Goal: Task Accomplishment & Management: Use online tool/utility

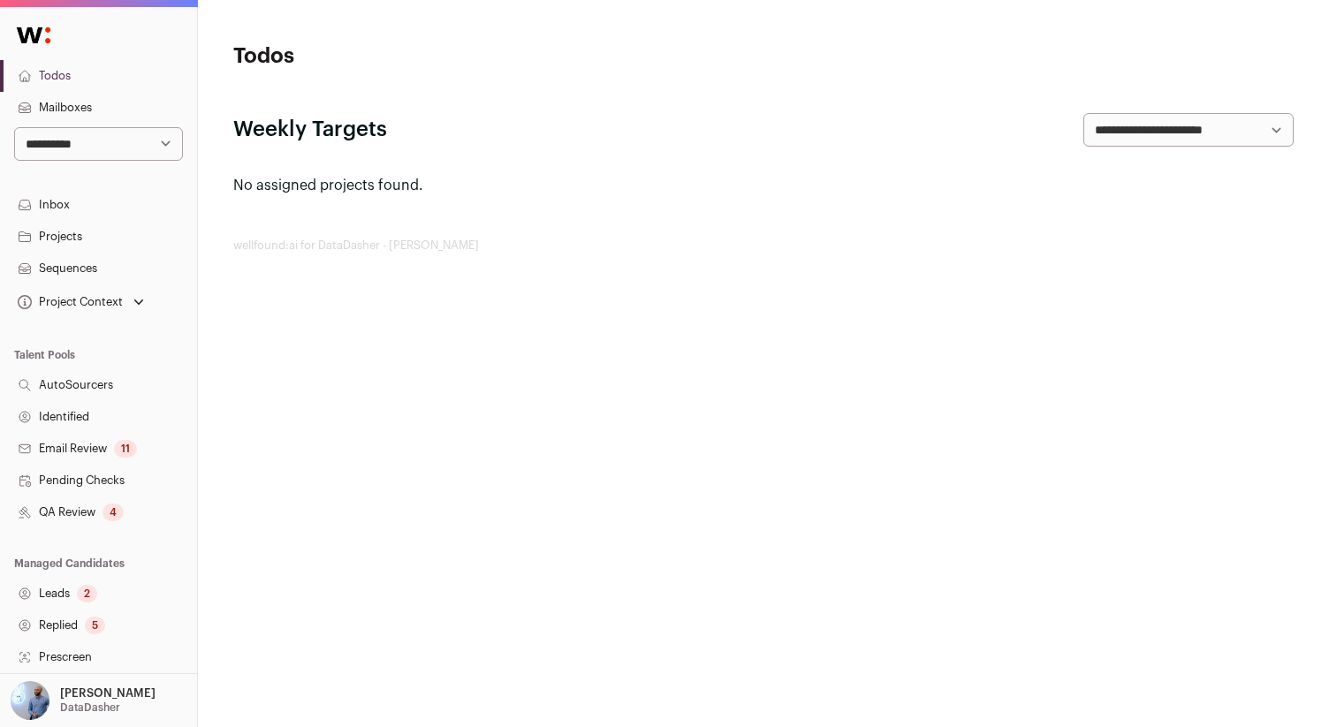
click at [122, 151] on select "**********" at bounding box center [98, 144] width 169 height 34
select select "*"
click at [14, 127] on select "**********" at bounding box center [98, 144] width 169 height 34
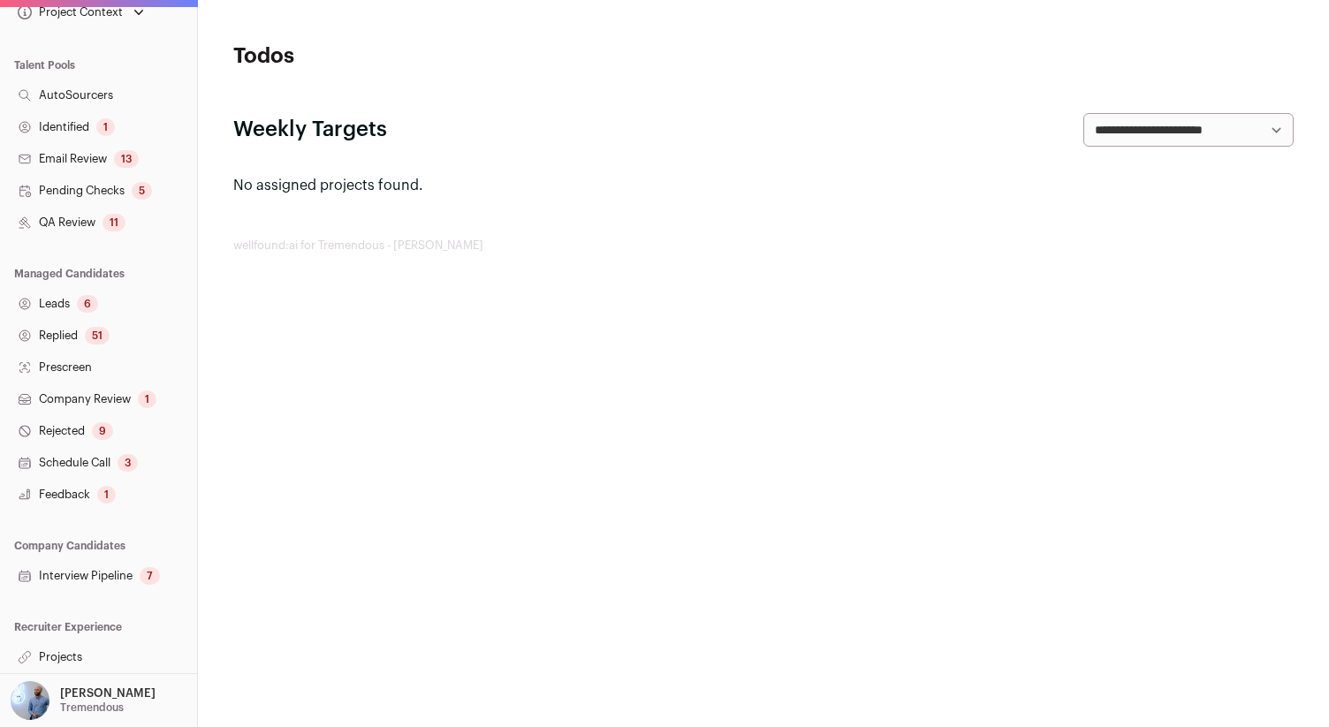
click at [58, 700] on div "[PERSON_NAME] [GEOGRAPHIC_DATA]" at bounding box center [83, 701] width 145 height 39
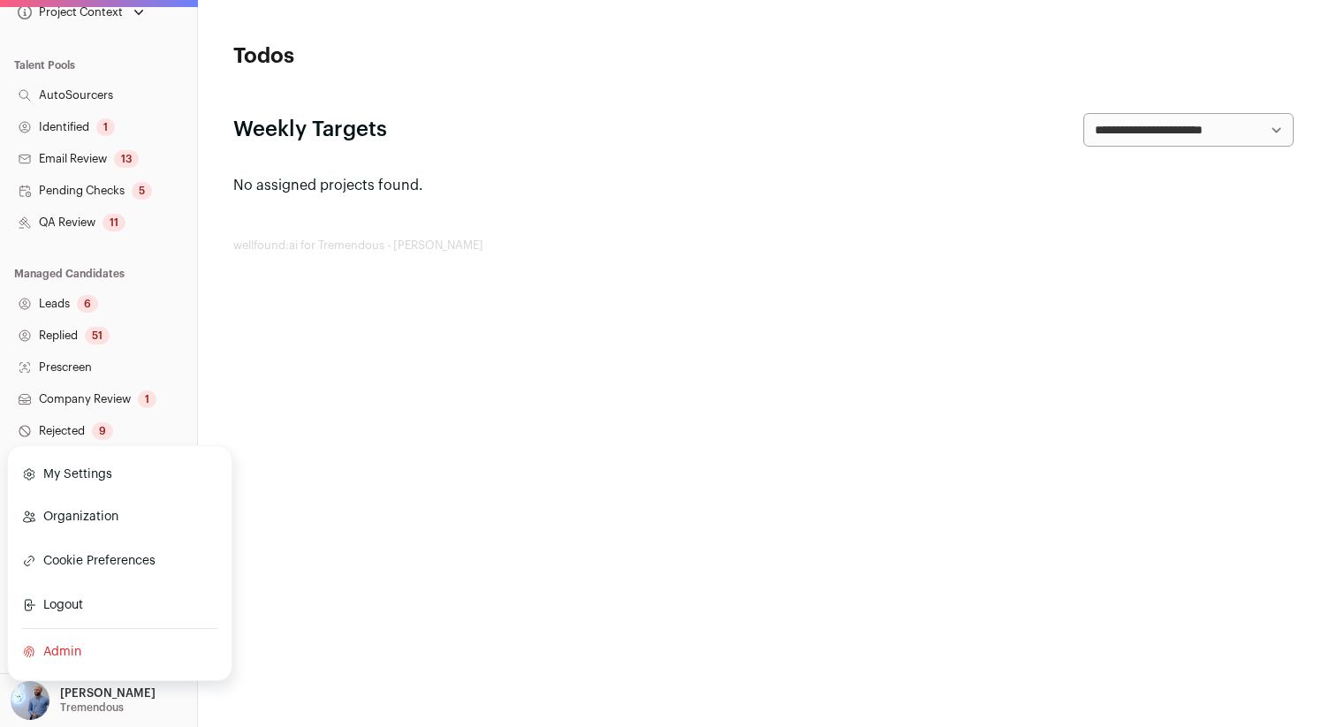
click at [76, 649] on link "Admin" at bounding box center [119, 652] width 195 height 39
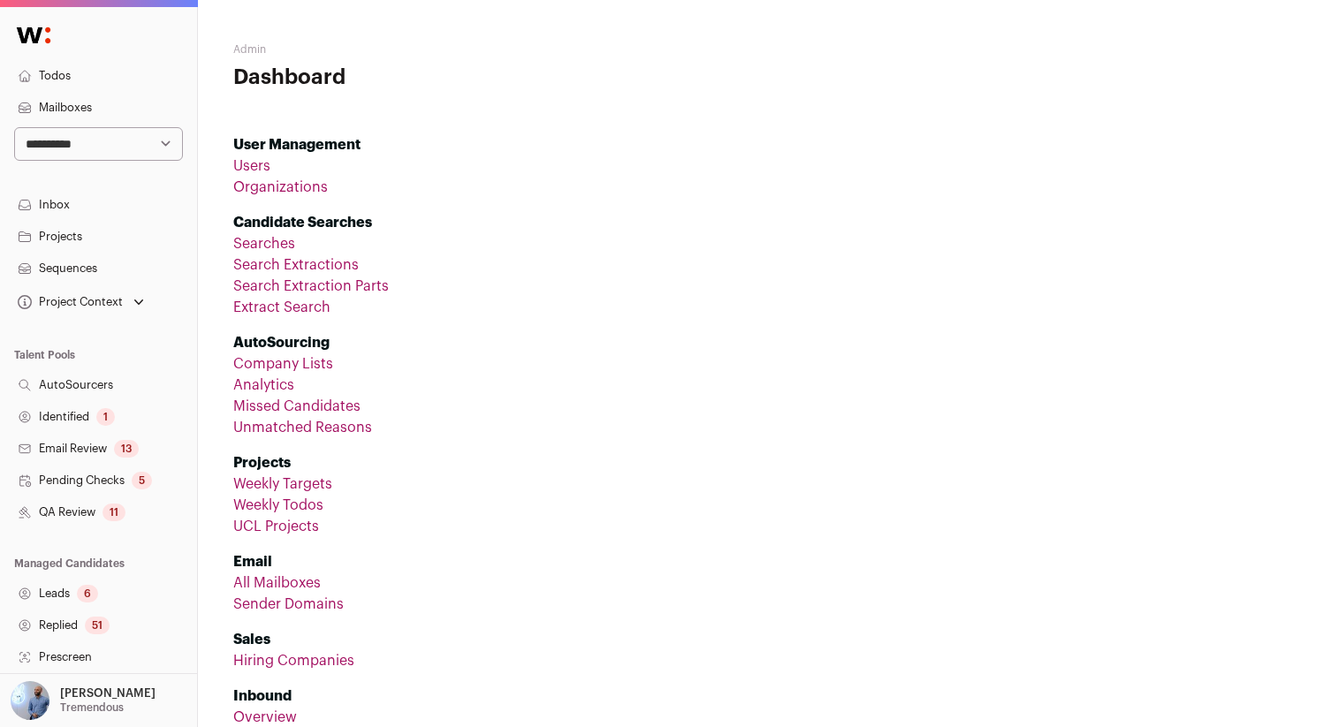
click at [282, 186] on link "Organizations" at bounding box center [280, 187] width 95 height 14
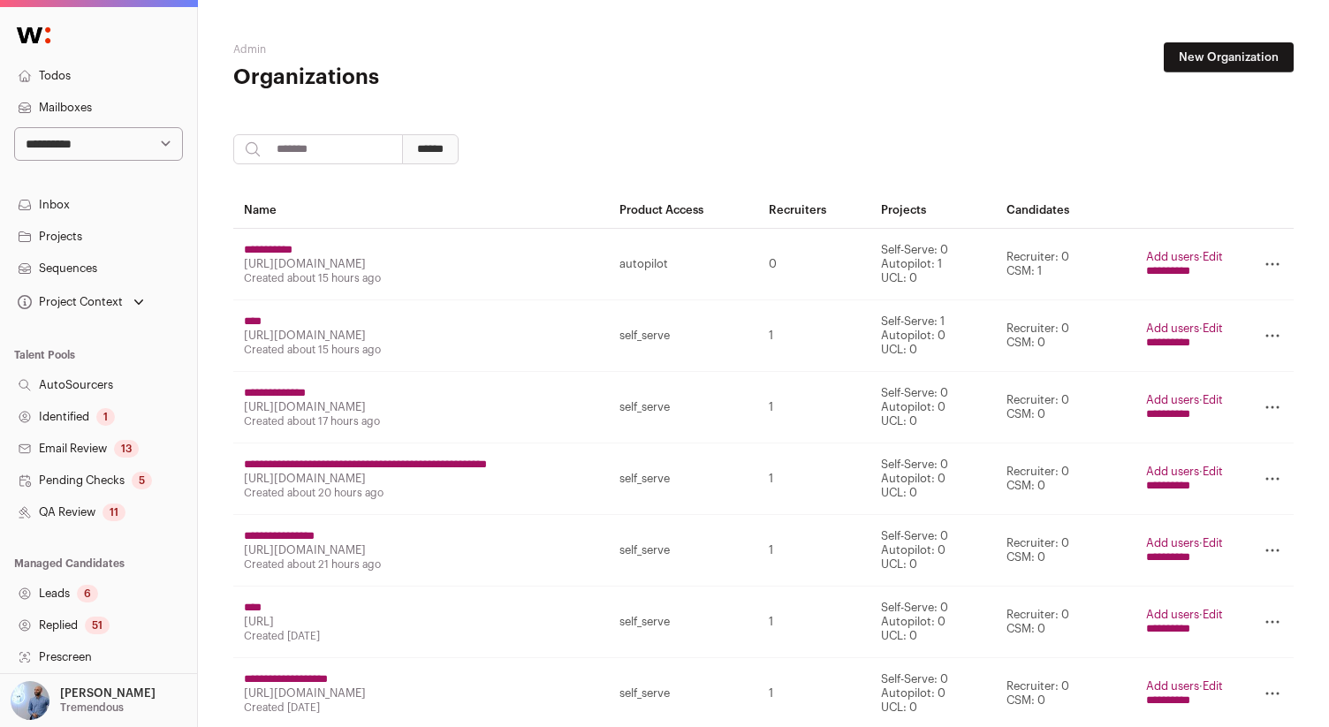
click at [71, 209] on link "Inbox" at bounding box center [98, 205] width 197 height 32
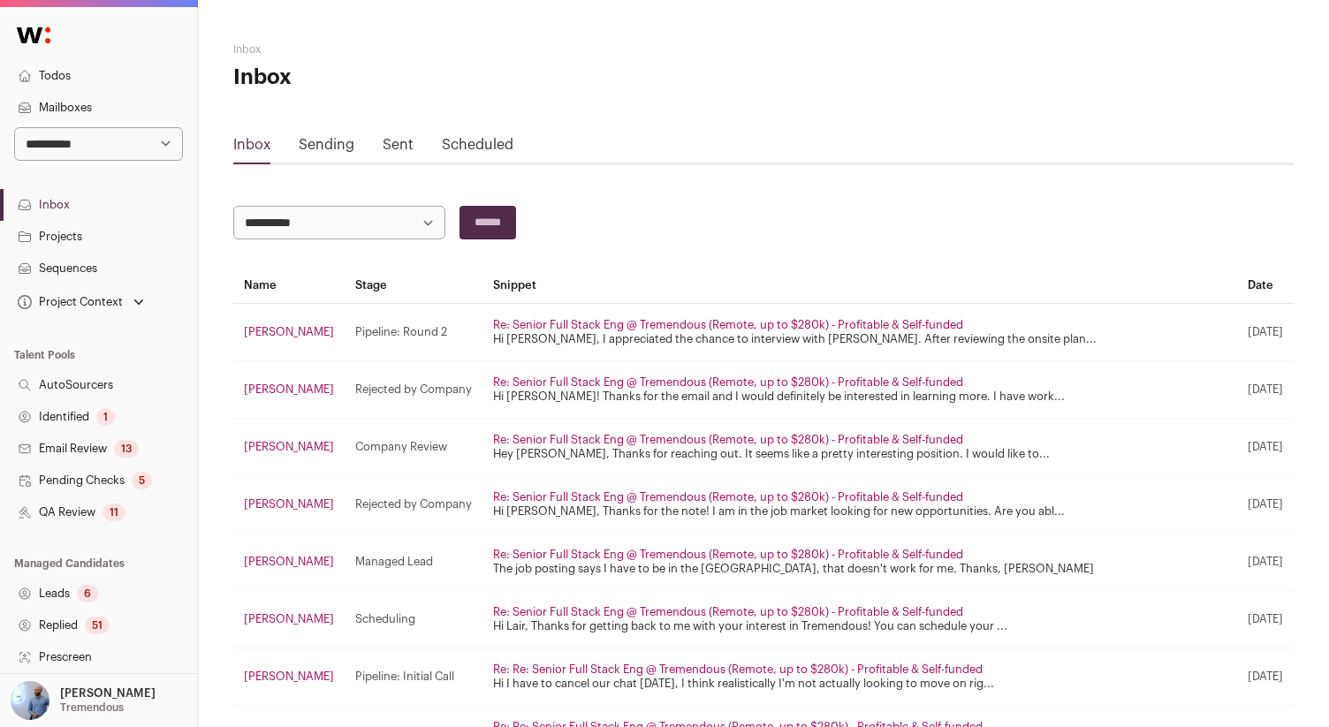
click at [399, 139] on link "Sent" at bounding box center [398, 145] width 31 height 14
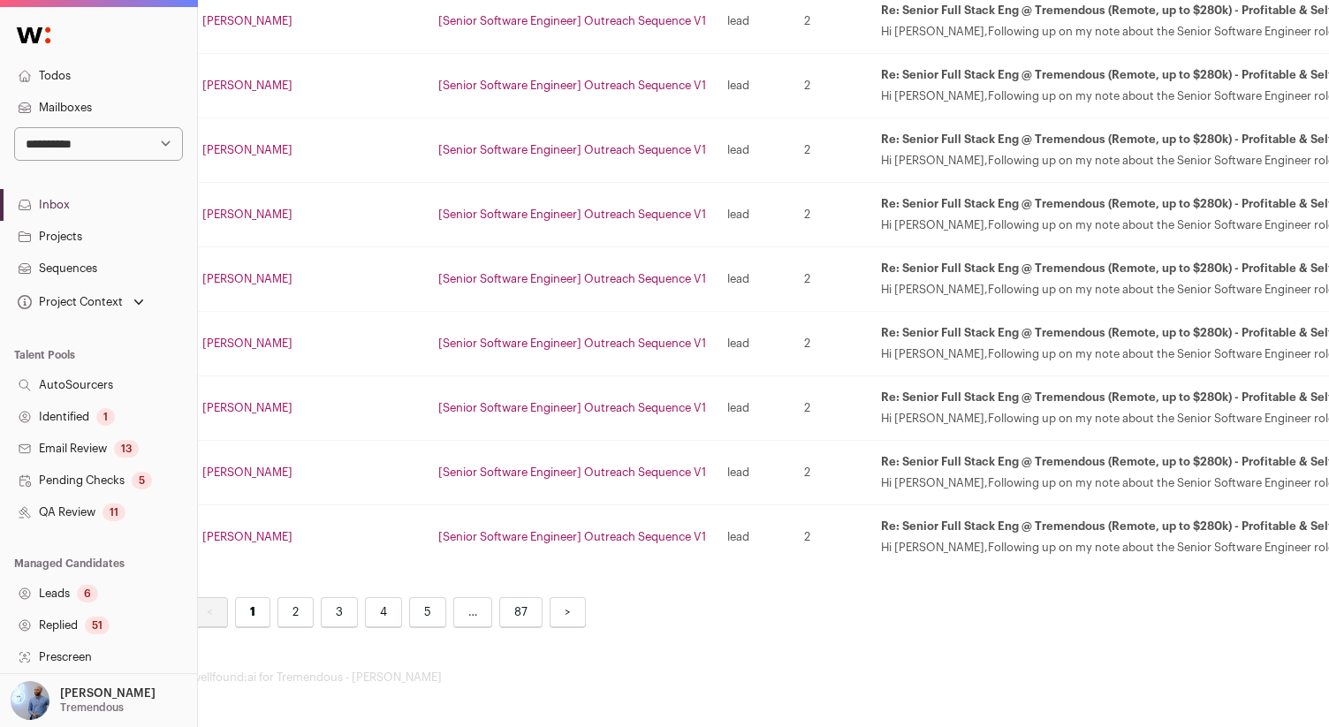
scroll to position [2974, 0]
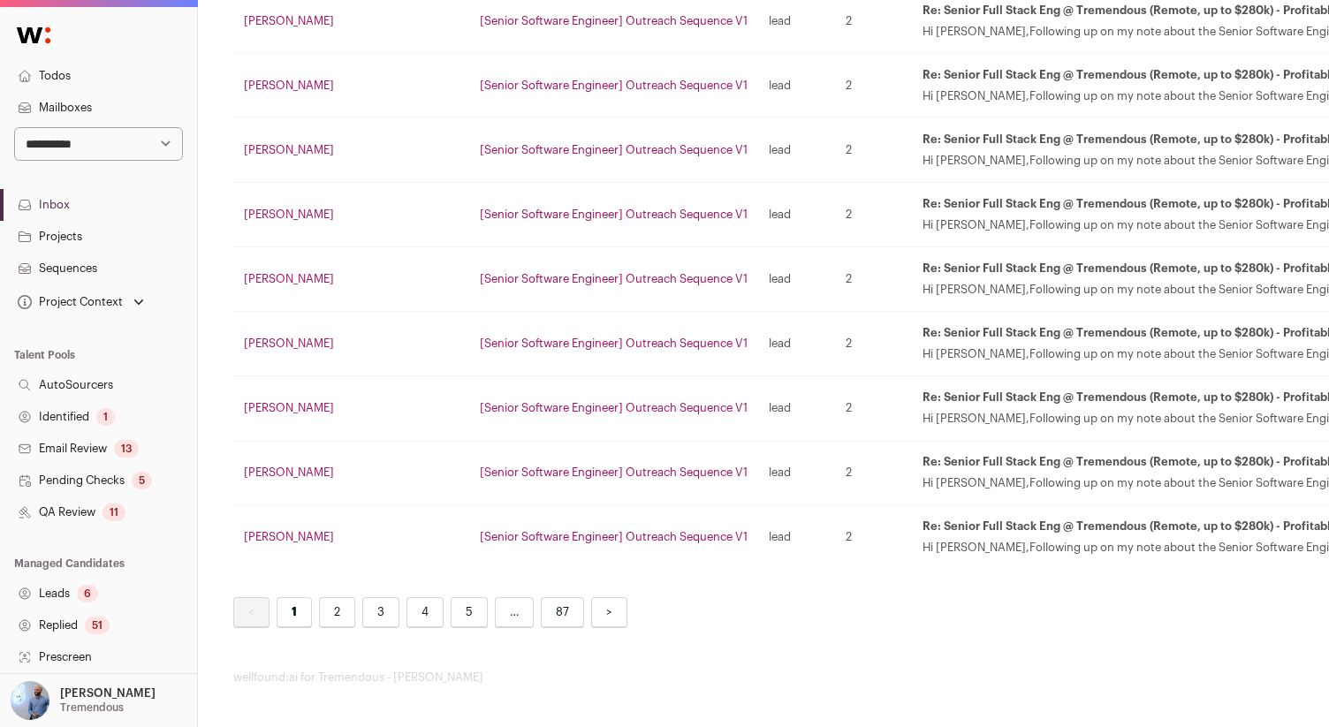
click at [338, 622] on link "2" at bounding box center [337, 613] width 36 height 31
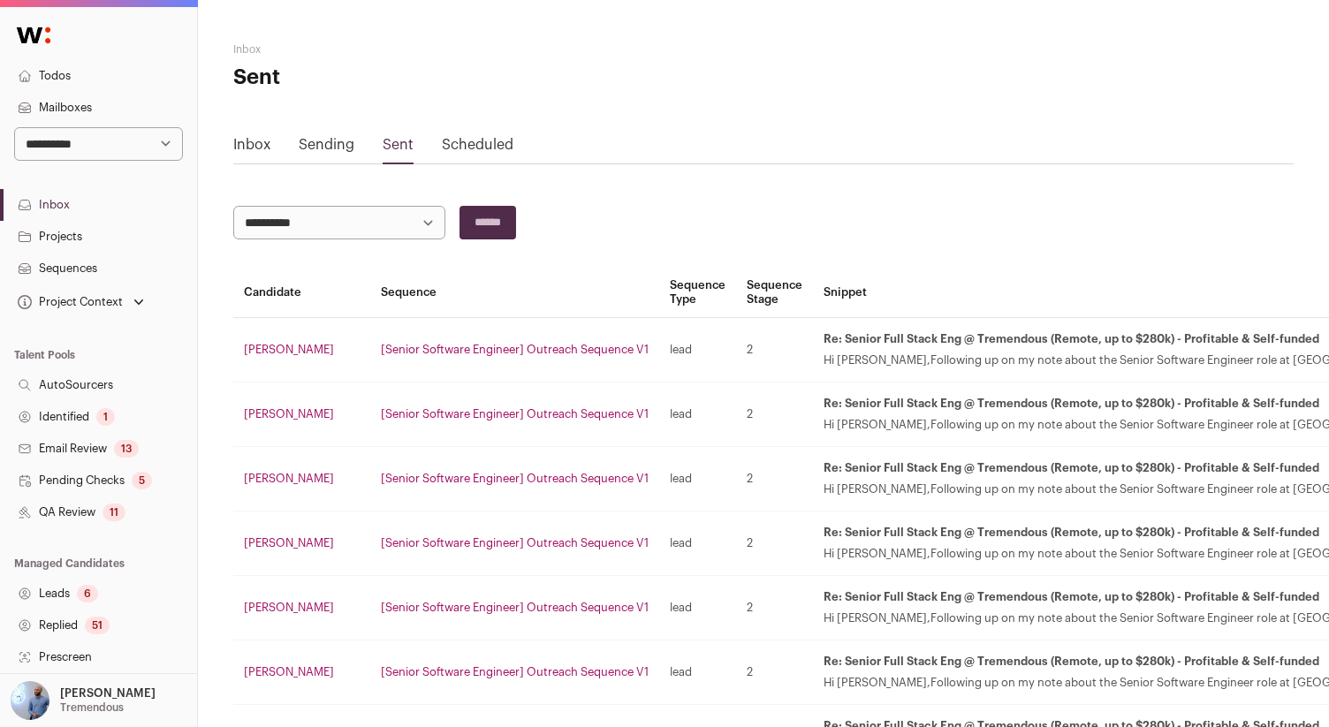
click at [452, 152] on div "Scheduled" at bounding box center [478, 148] width 72 height 28
click at [475, 141] on link "Scheduled" at bounding box center [478, 145] width 72 height 14
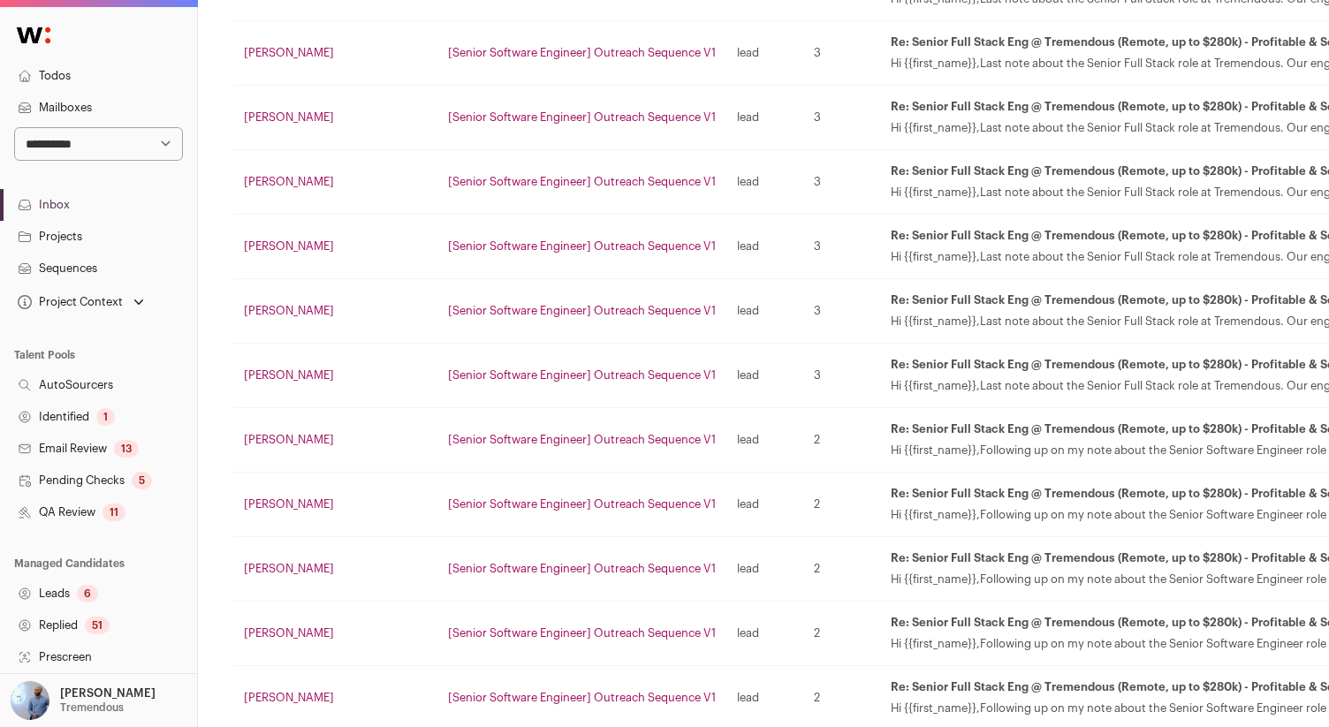
scroll to position [2974, 0]
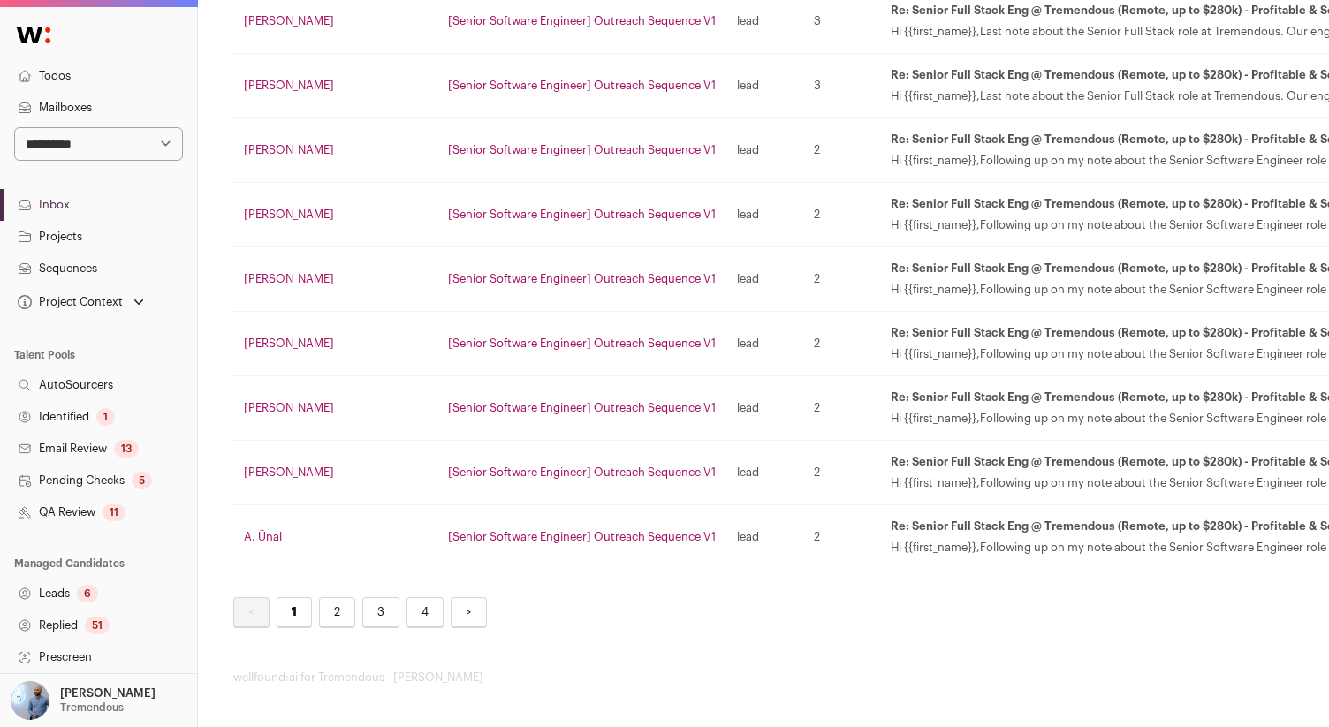
click at [331, 607] on link "2" at bounding box center [337, 613] width 36 height 31
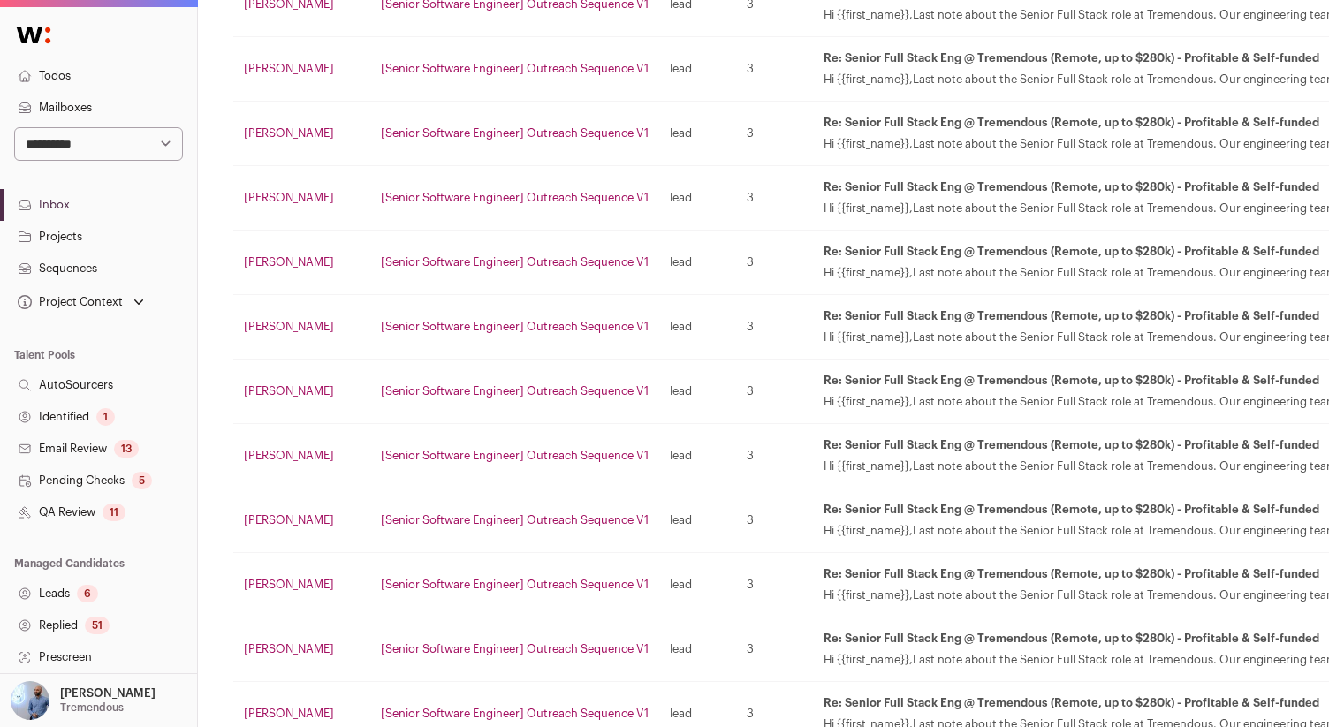
scroll to position [2974, 0]
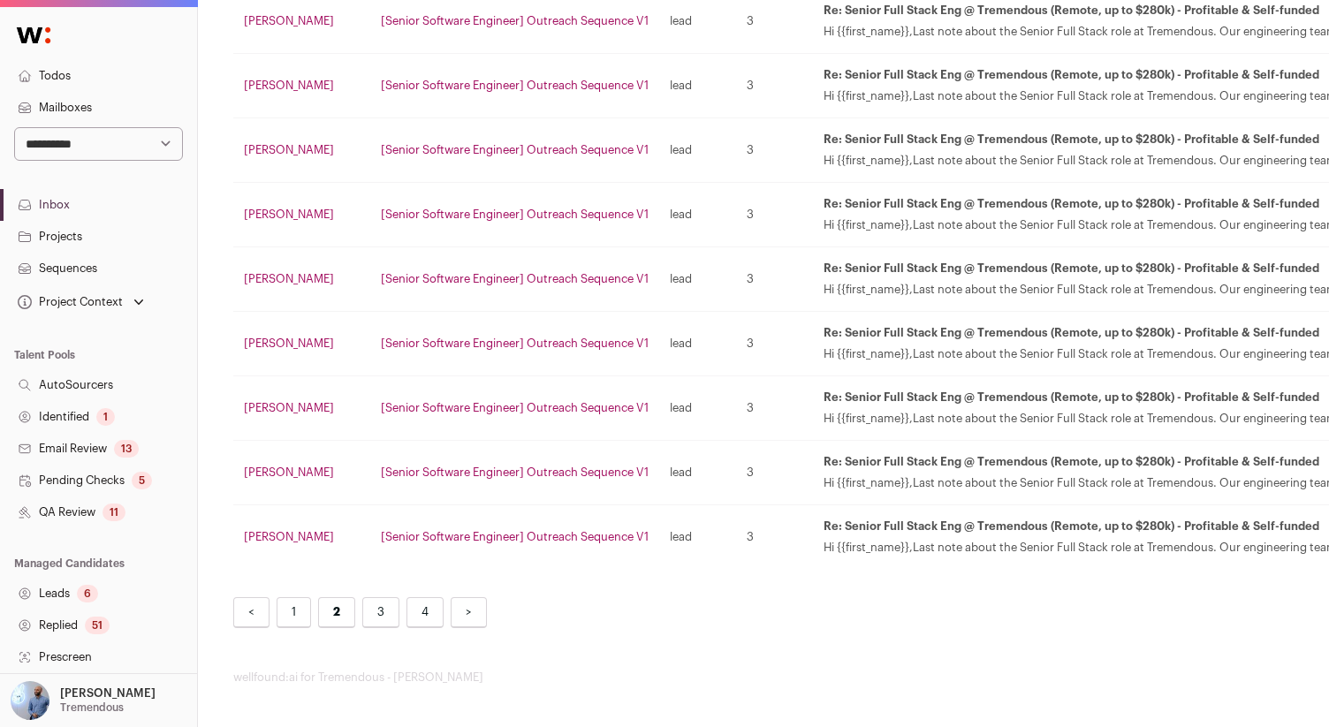
click at [370, 603] on link "3" at bounding box center [380, 613] width 37 height 31
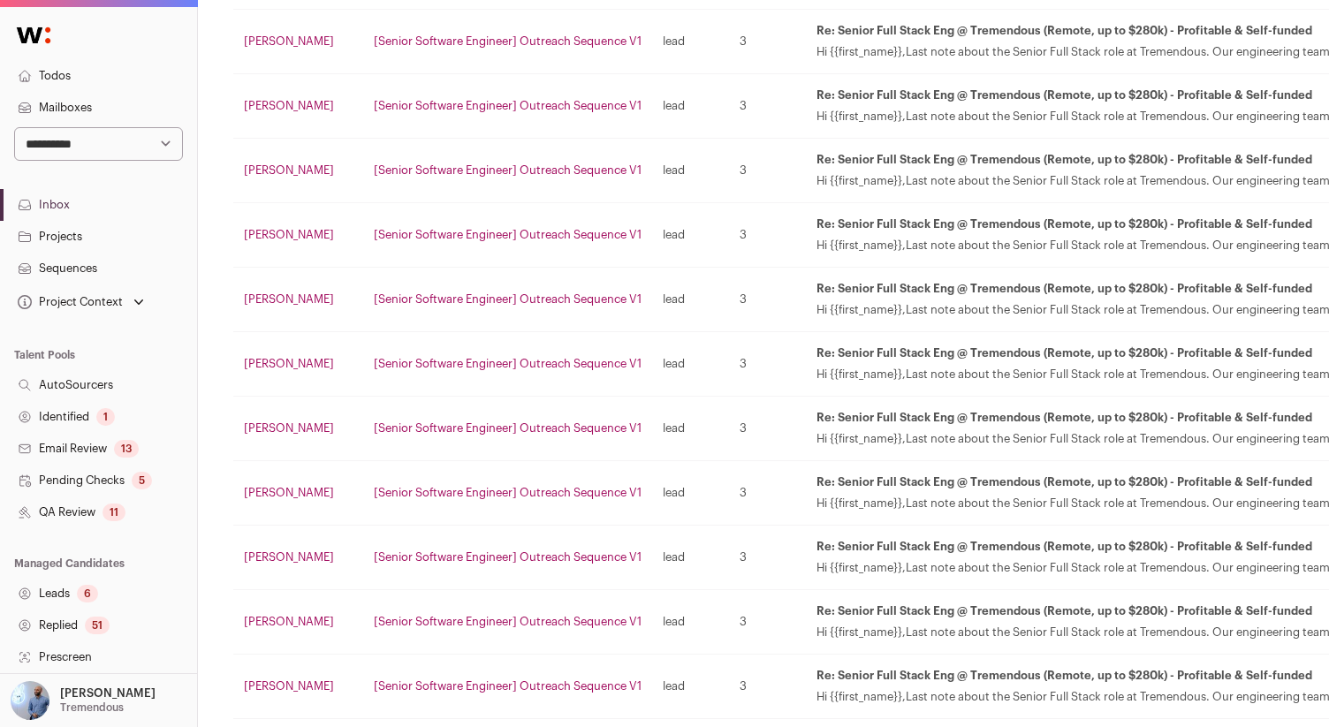
scroll to position [2974, 0]
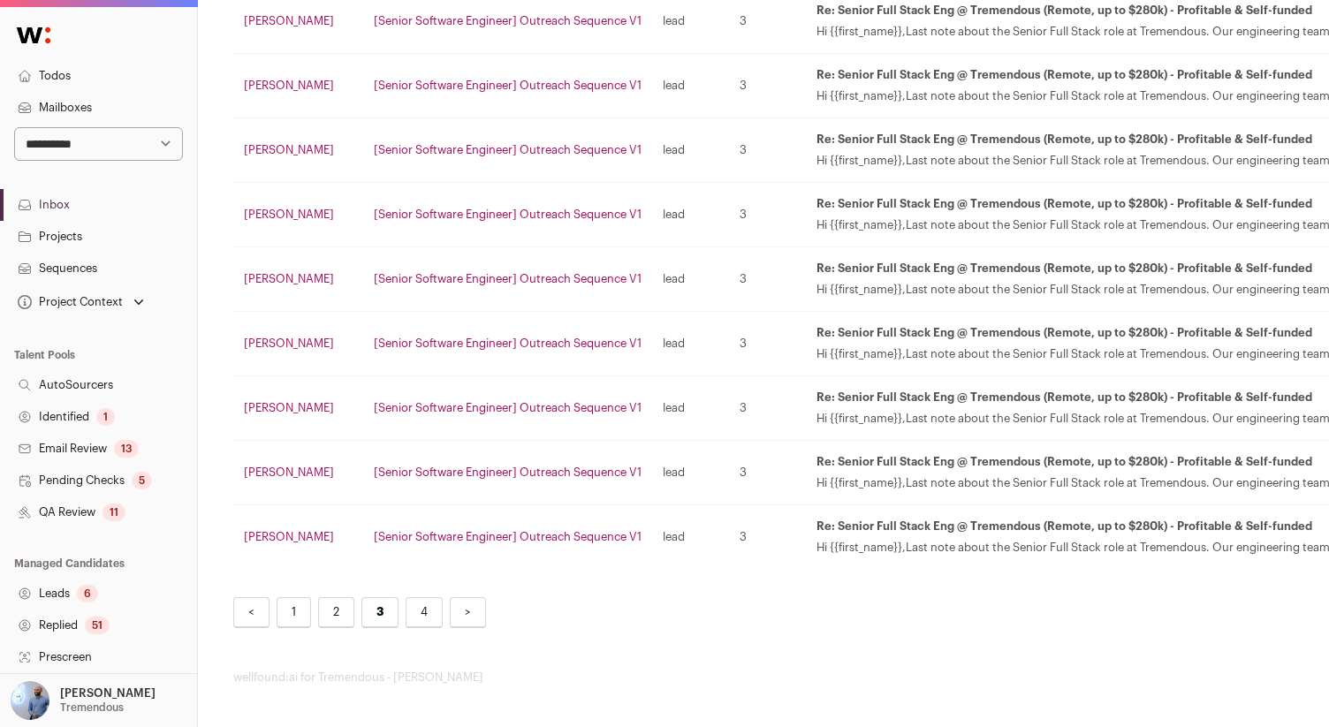
click at [421, 625] on link "4" at bounding box center [424, 613] width 37 height 31
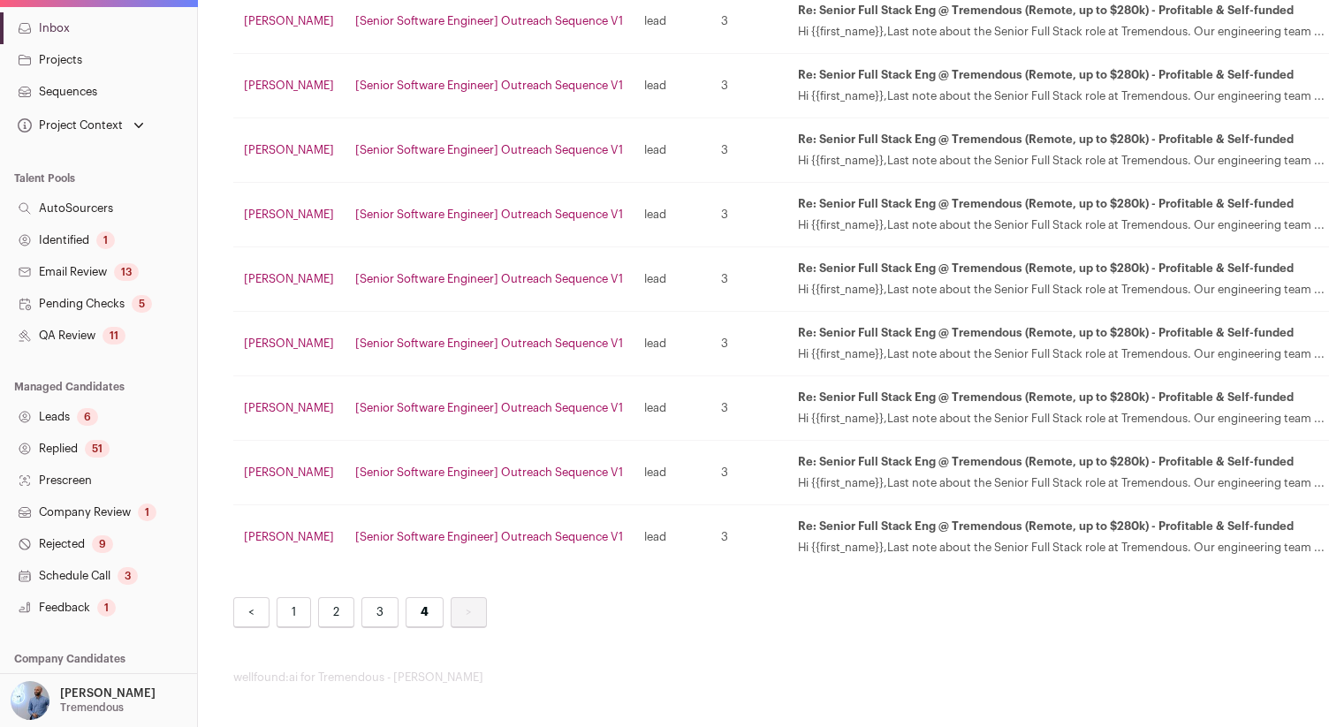
scroll to position [254, 0]
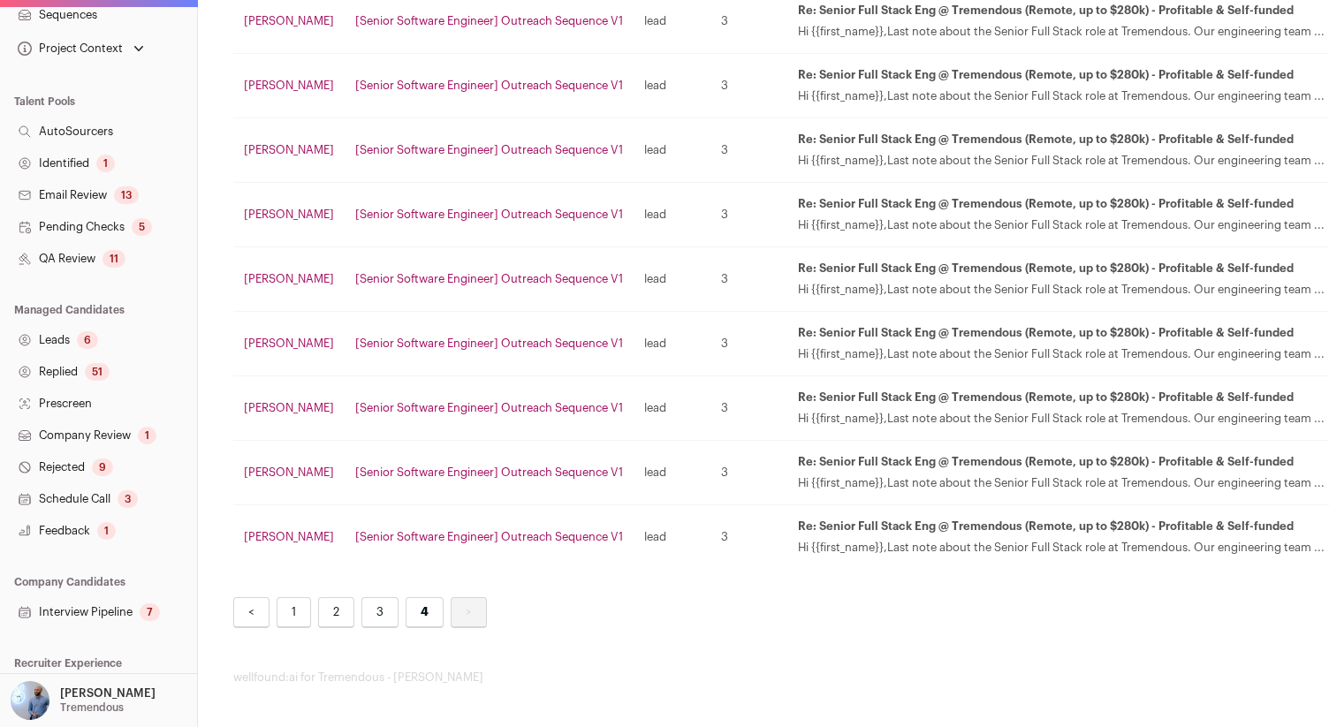
click at [72, 324] on link "Leads 6" at bounding box center [98, 340] width 197 height 32
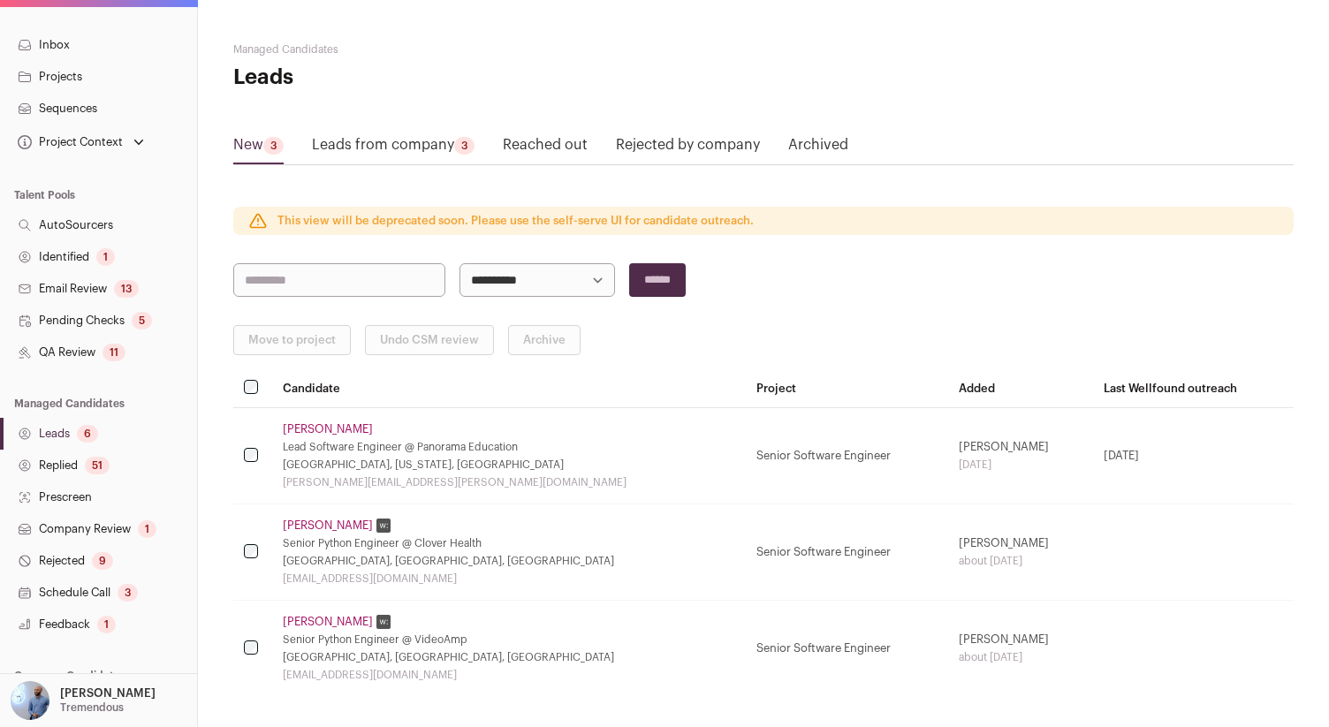
scroll to position [161, 0]
click at [121, 321] on link "Pending Checks 5" at bounding box center [98, 320] width 197 height 32
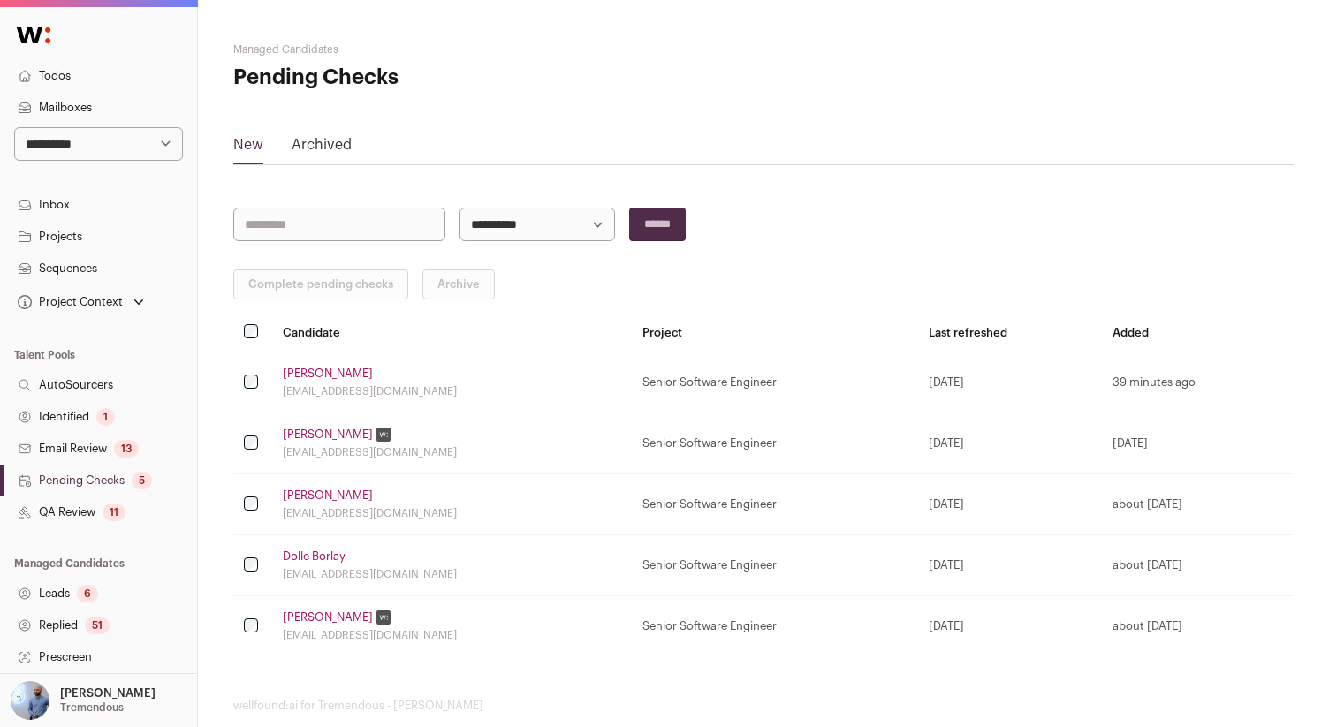
click at [128, 447] on div "13" at bounding box center [126, 449] width 25 height 18
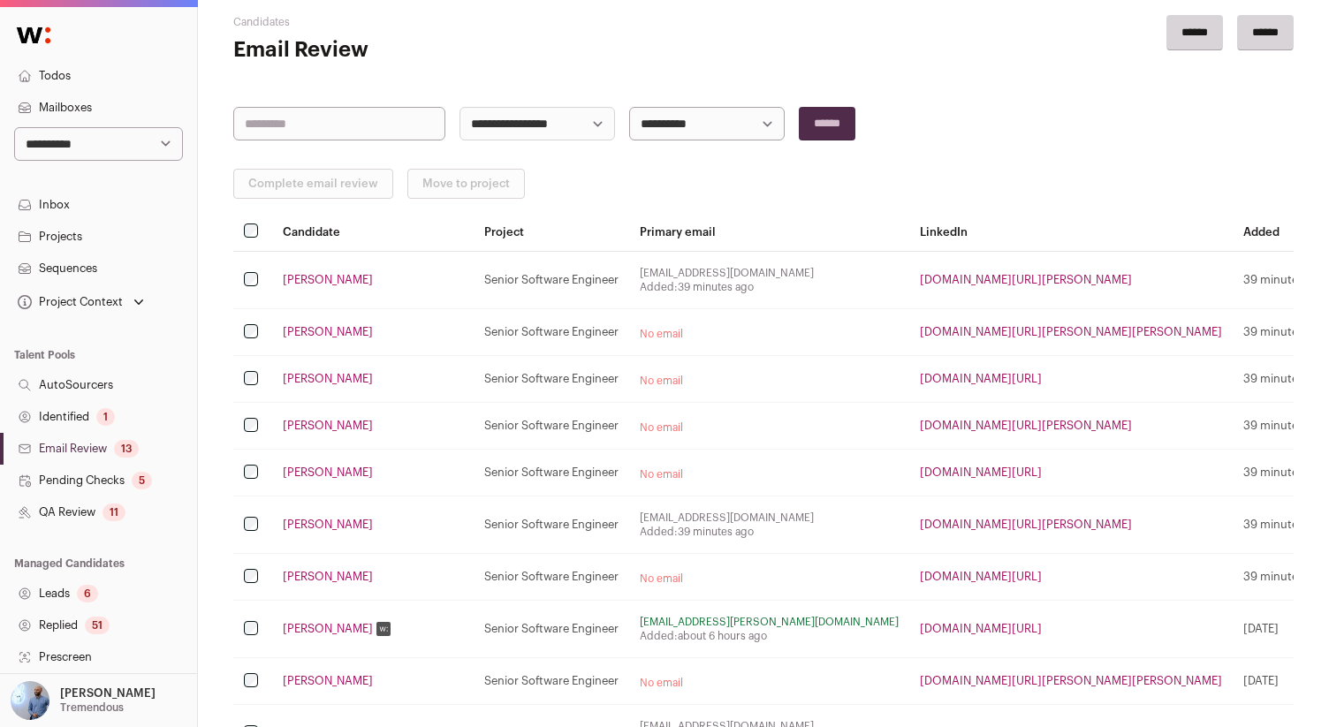
scroll to position [27, 0]
click at [135, 480] on div "5" at bounding box center [142, 481] width 20 height 18
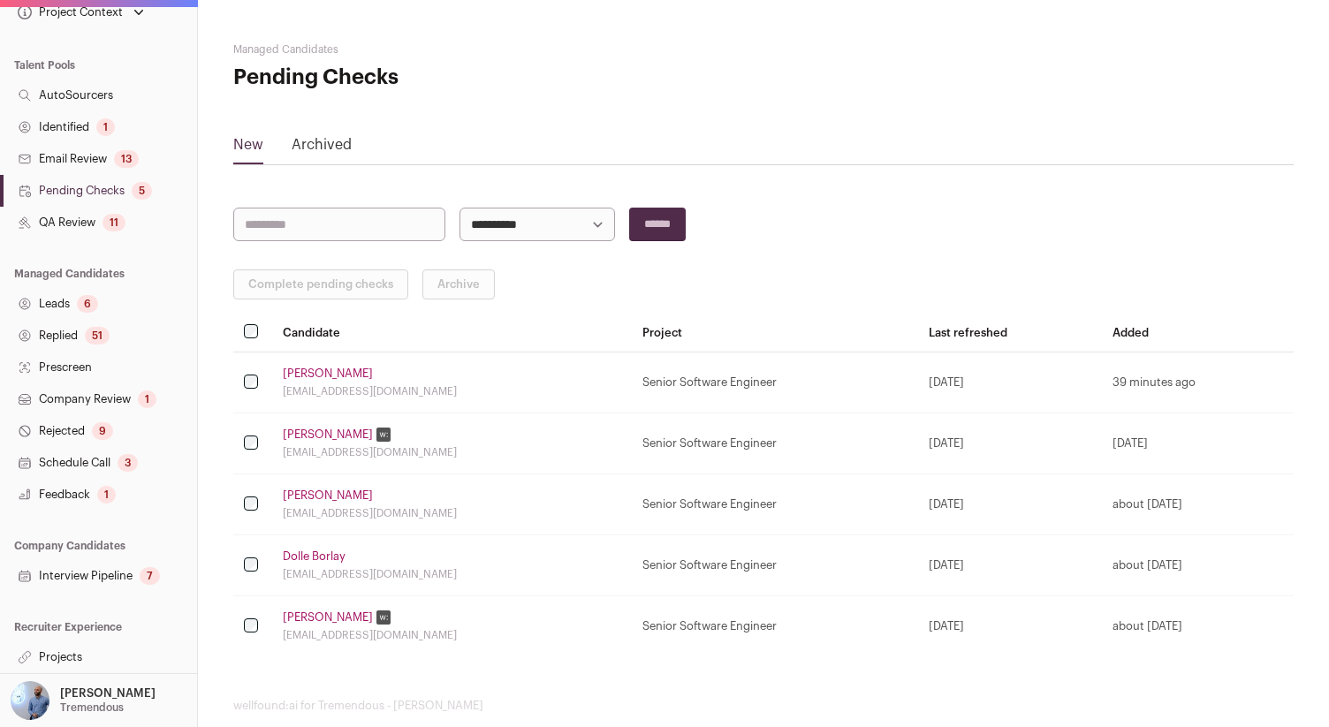
scroll to position [28, 0]
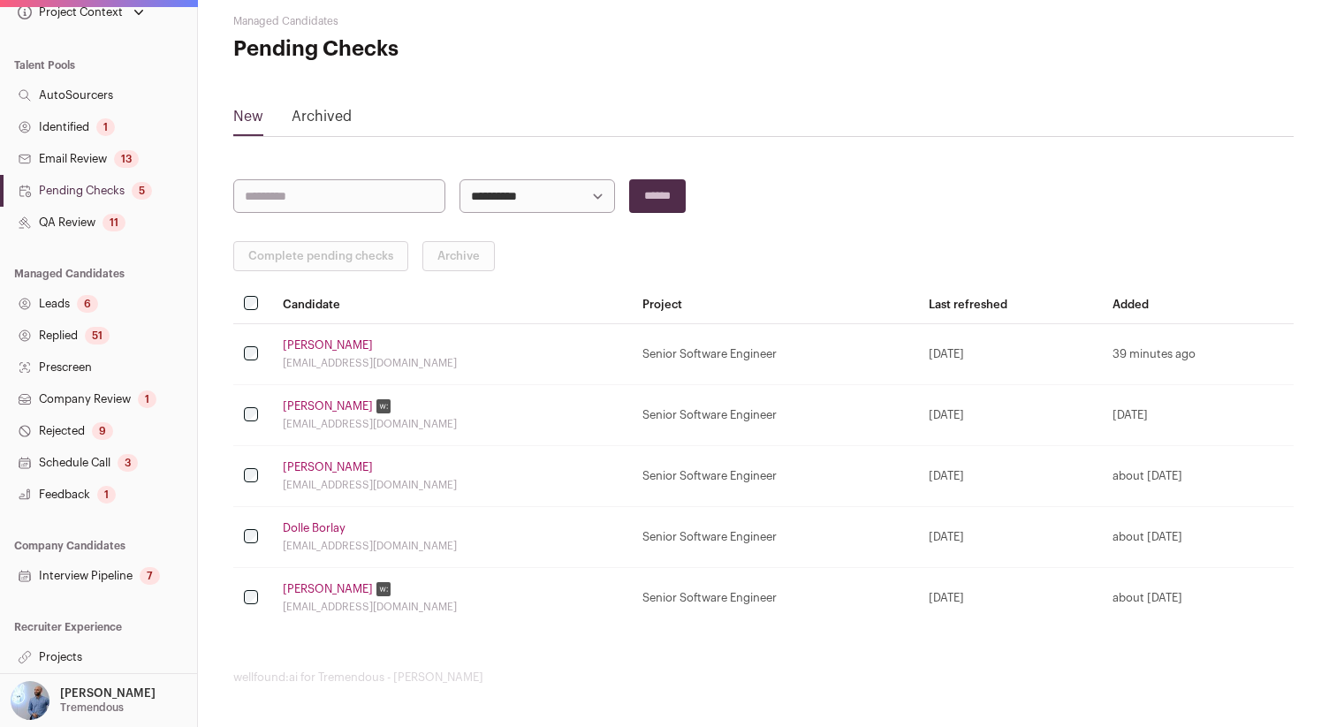
click at [74, 644] on link "Projects" at bounding box center [98, 658] width 197 height 32
click at [73, 650] on link "Projects" at bounding box center [98, 658] width 197 height 32
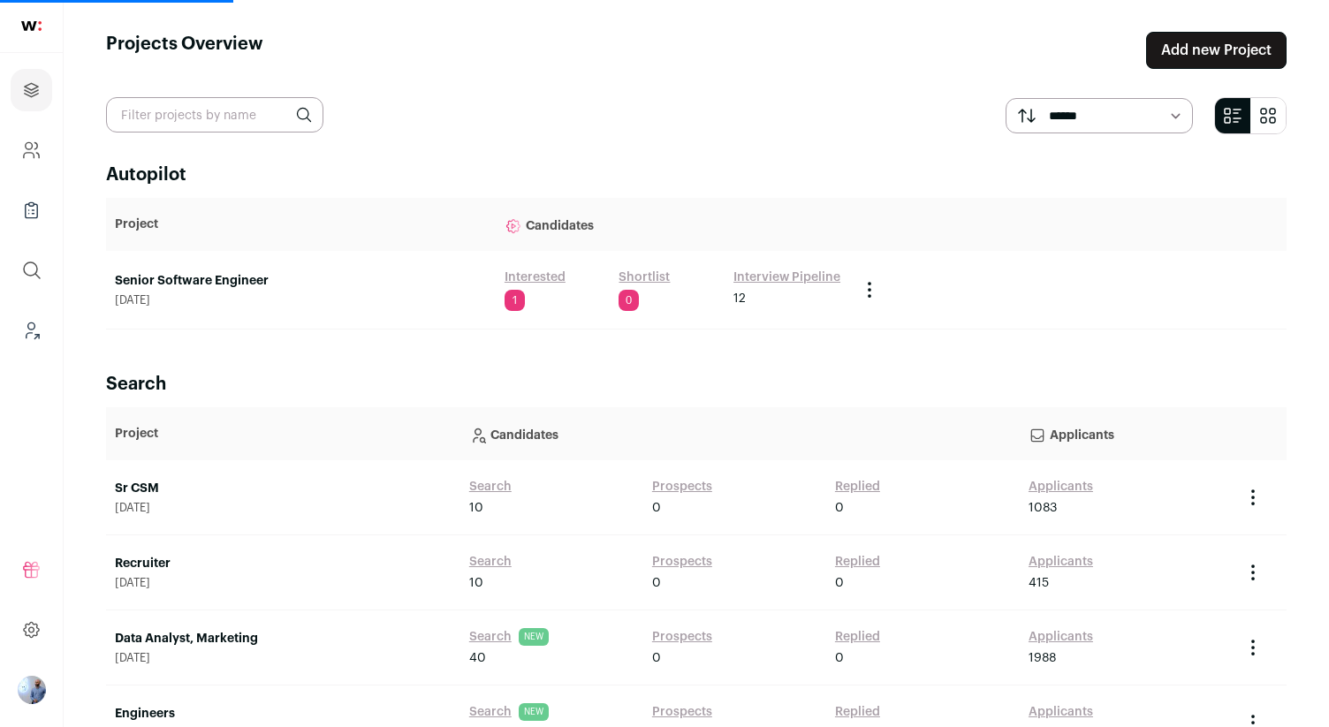
click at [215, 281] on link "Senior Software Engineer" at bounding box center [301, 281] width 372 height 18
click at [201, 278] on link "Senior Software Engineer" at bounding box center [301, 281] width 372 height 18
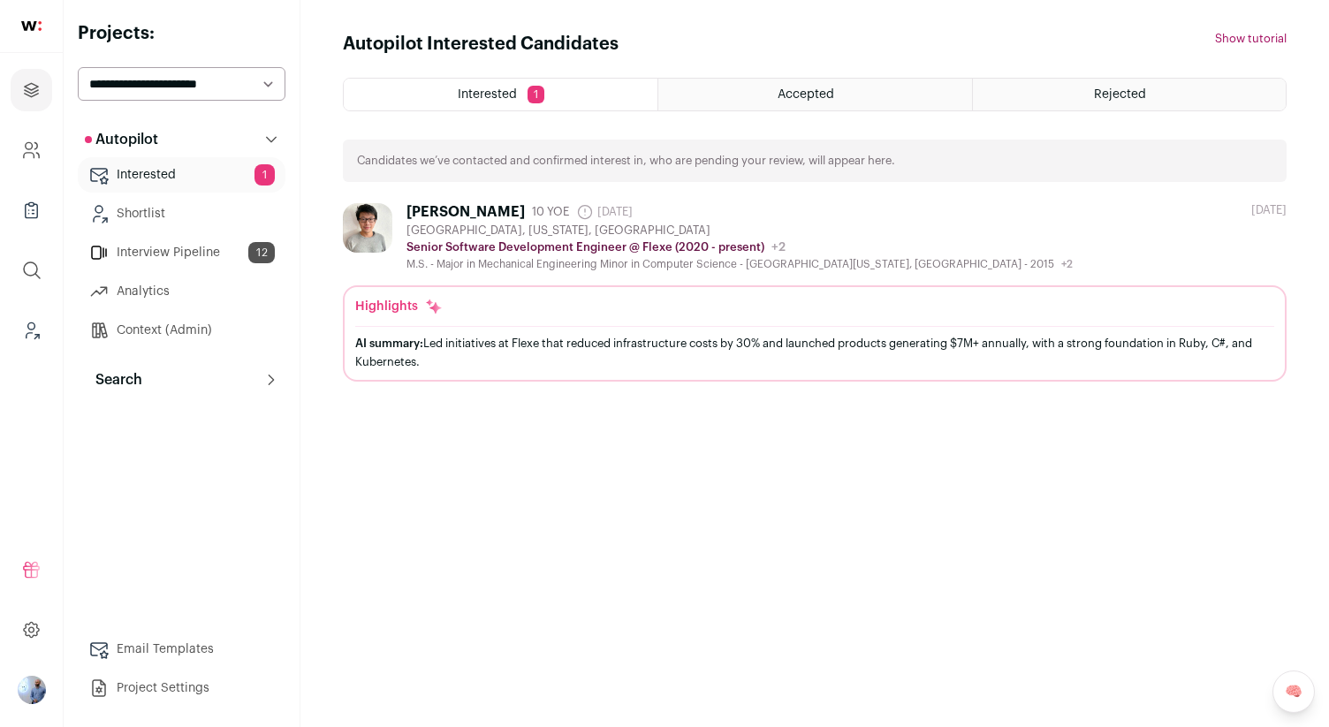
click at [160, 367] on button "Search" at bounding box center [182, 379] width 208 height 35
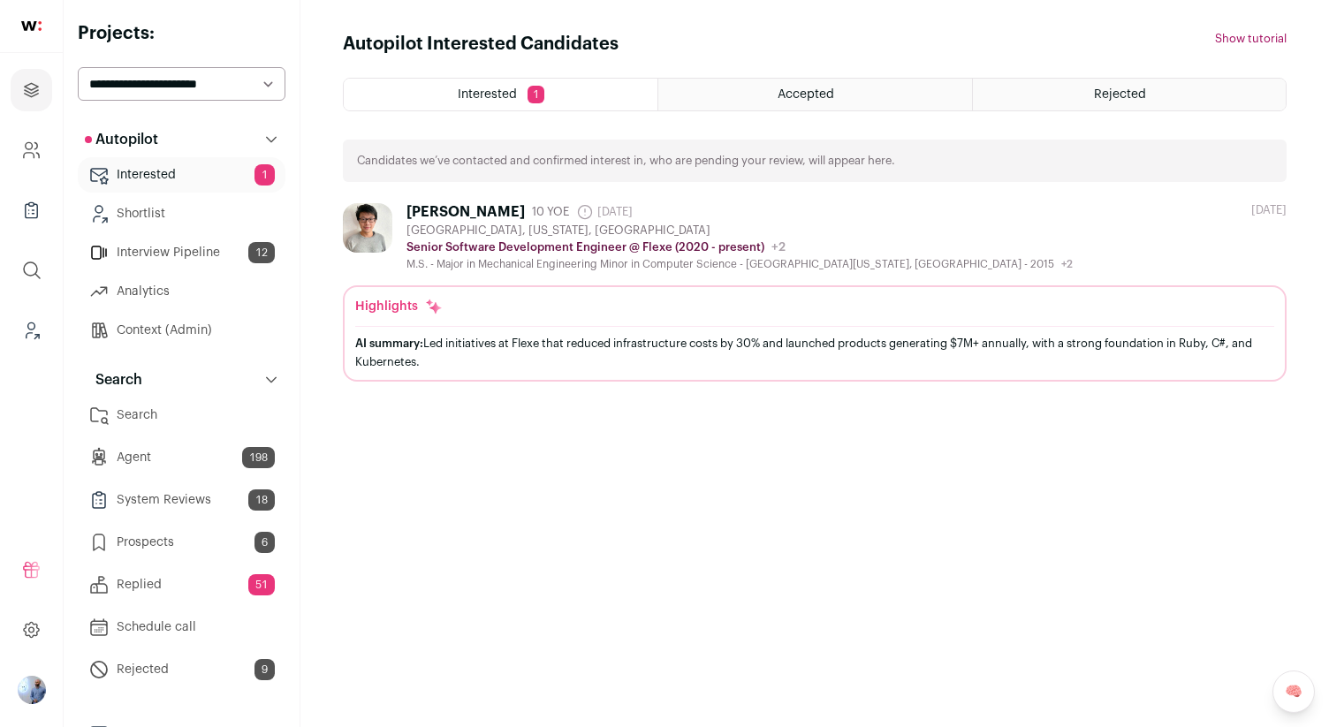
click at [184, 495] on link "System Reviews 18" at bounding box center [182, 500] width 208 height 35
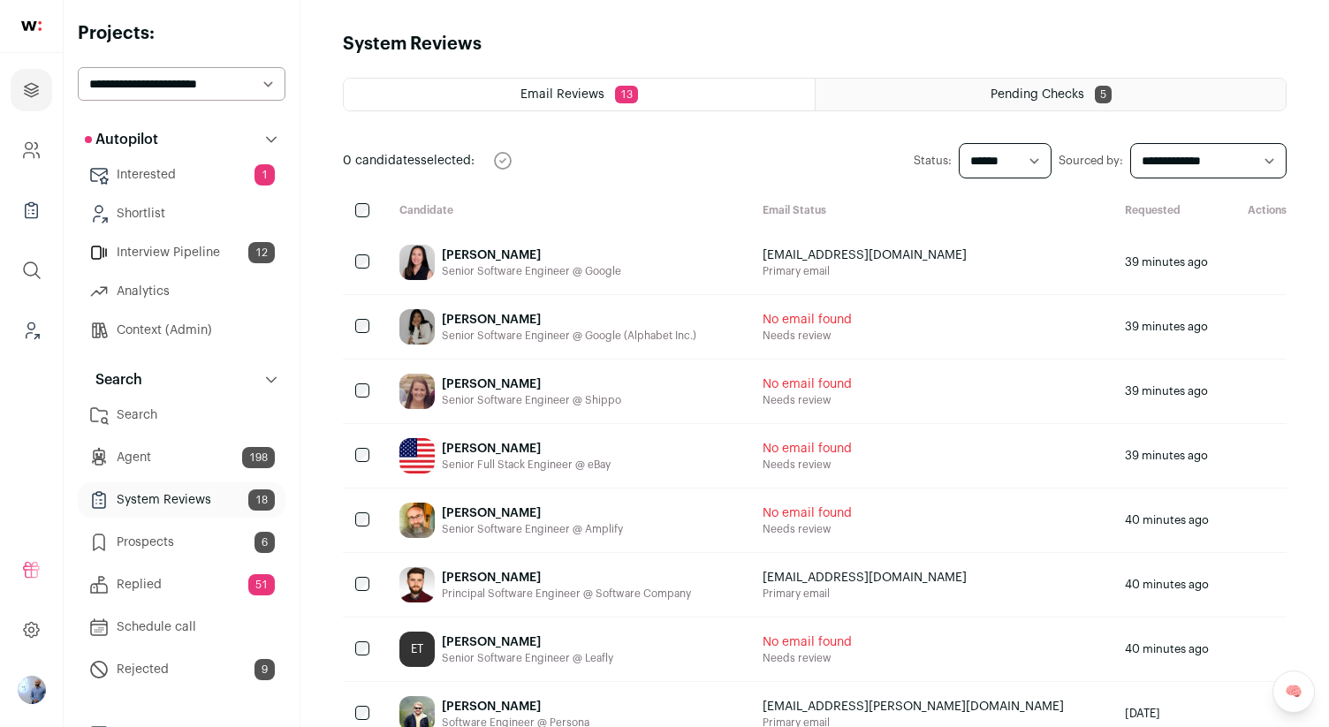
click at [1007, 80] on div "Pending Checks 5" at bounding box center [1051, 95] width 470 height 32
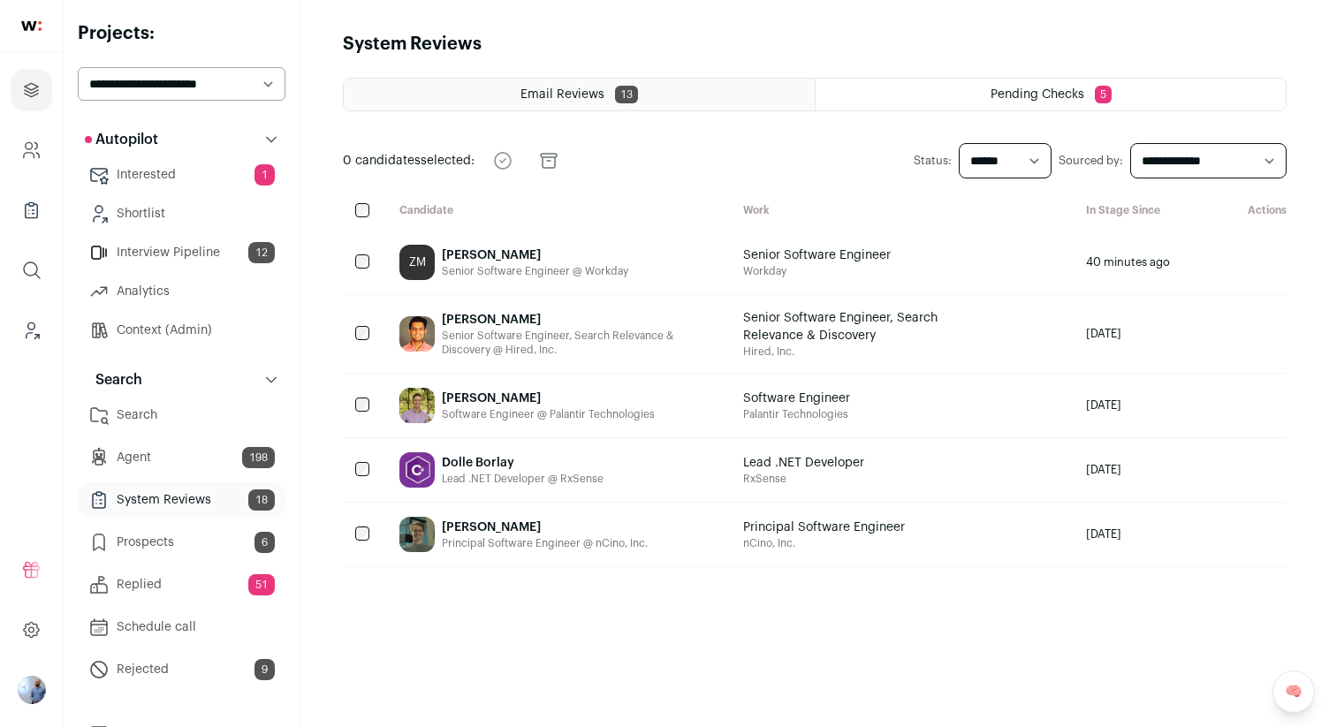
click at [184, 548] on link "Prospects 6" at bounding box center [182, 542] width 208 height 35
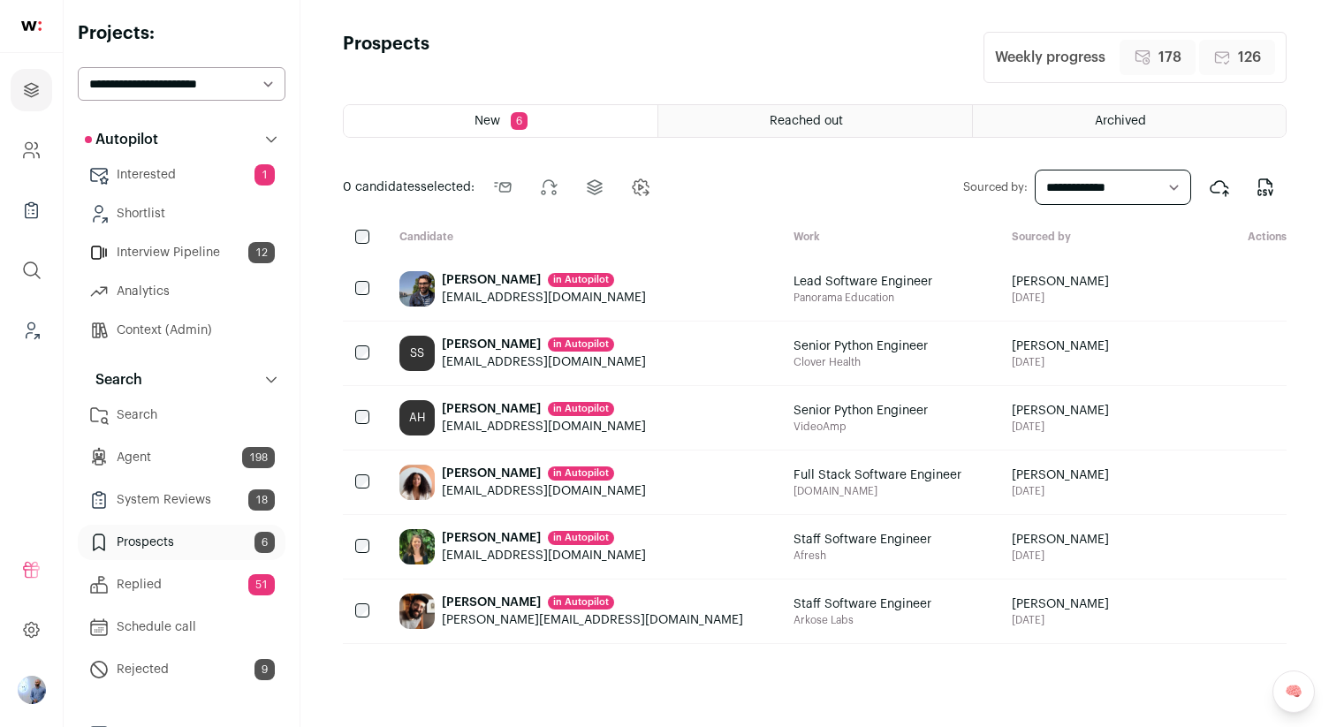
click at [819, 136] on div "Reached out" at bounding box center [815, 121] width 313 height 32
click at [819, 129] on div "Reached out" at bounding box center [815, 121] width 313 height 32
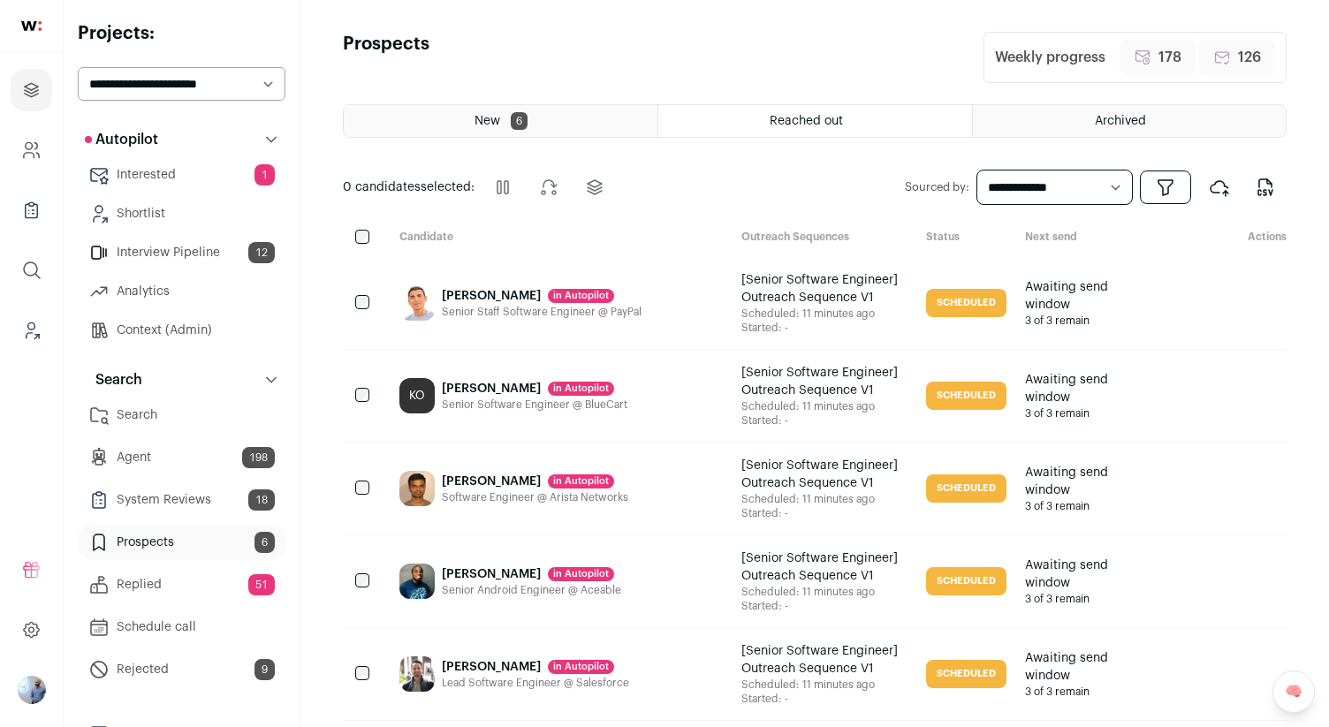
click at [165, 582] on link "Replied 51" at bounding box center [182, 584] width 208 height 35
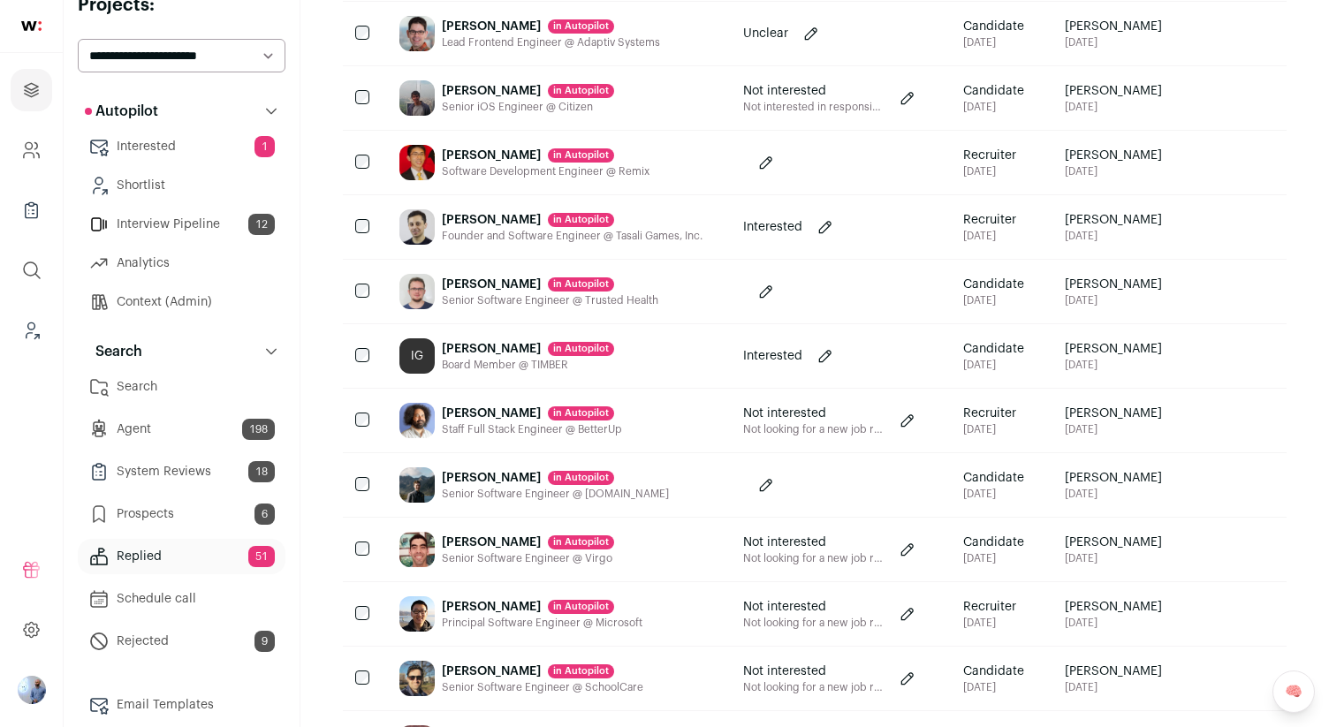
scroll to position [324, 0]
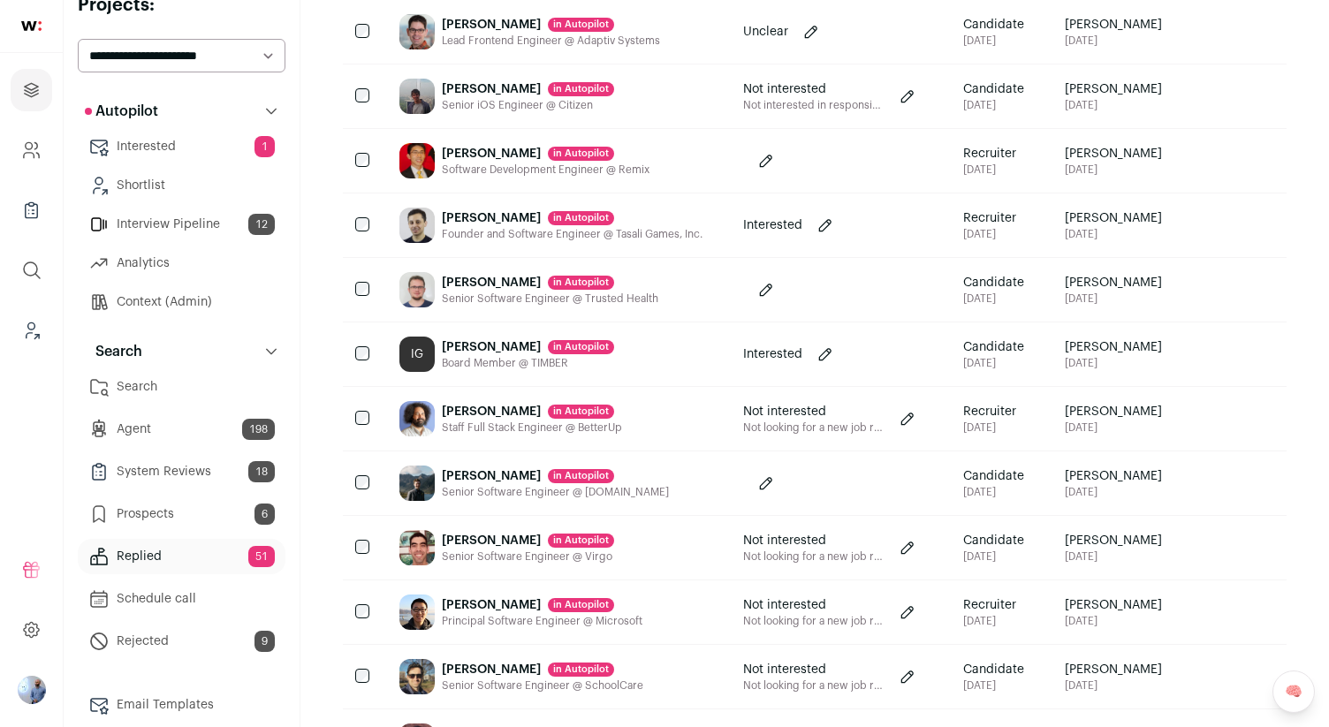
click at [430, 372] on div "IG" at bounding box center [417, 354] width 35 height 35
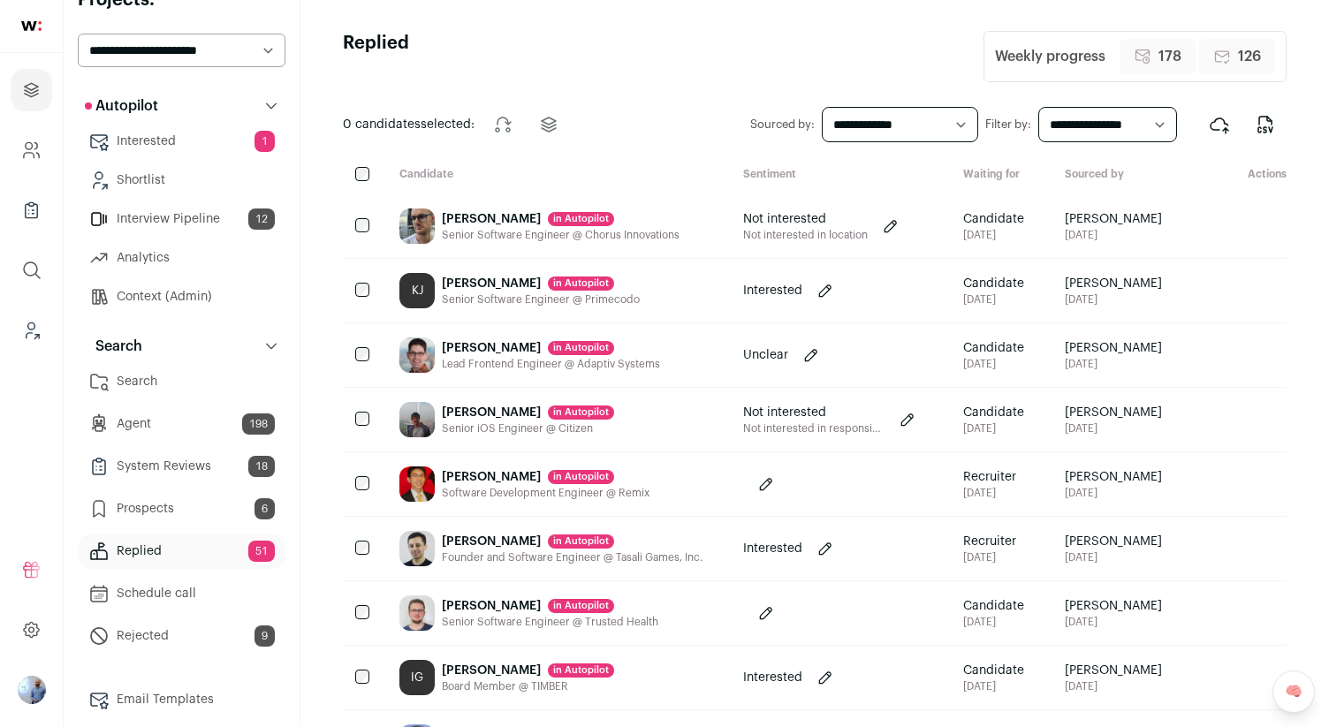
scroll to position [84, 0]
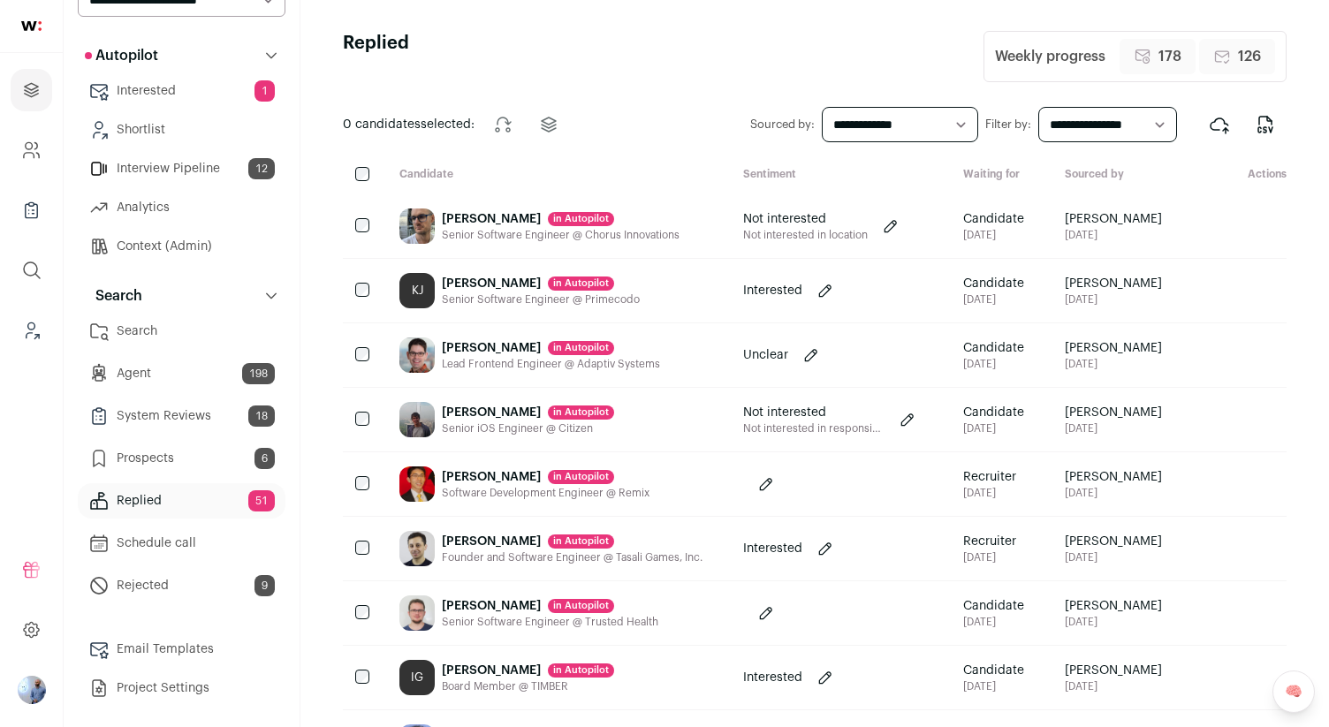
click at [219, 87] on link "Interested 1" at bounding box center [182, 90] width 208 height 35
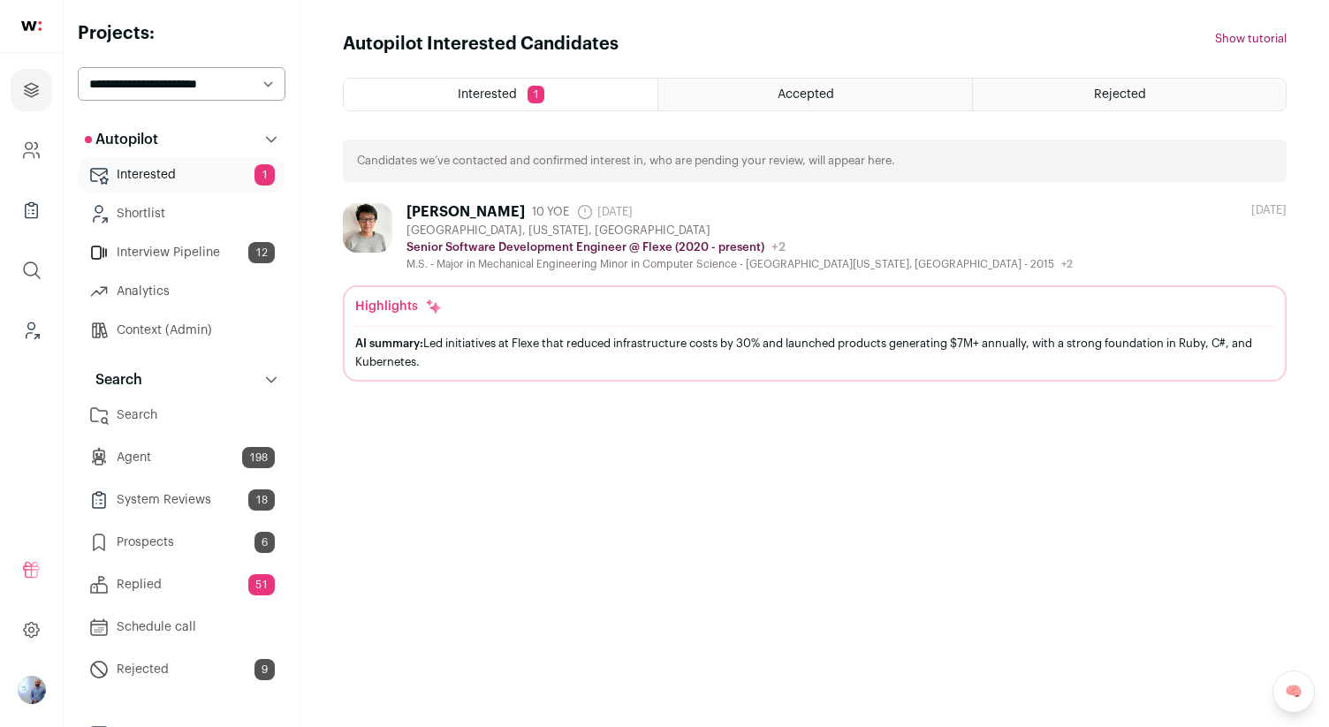
click at [481, 258] on div "M.S. - Major in Mechanical Engineering Minor in Computer Science - [GEOGRAPHIC_…" at bounding box center [740, 264] width 666 height 14
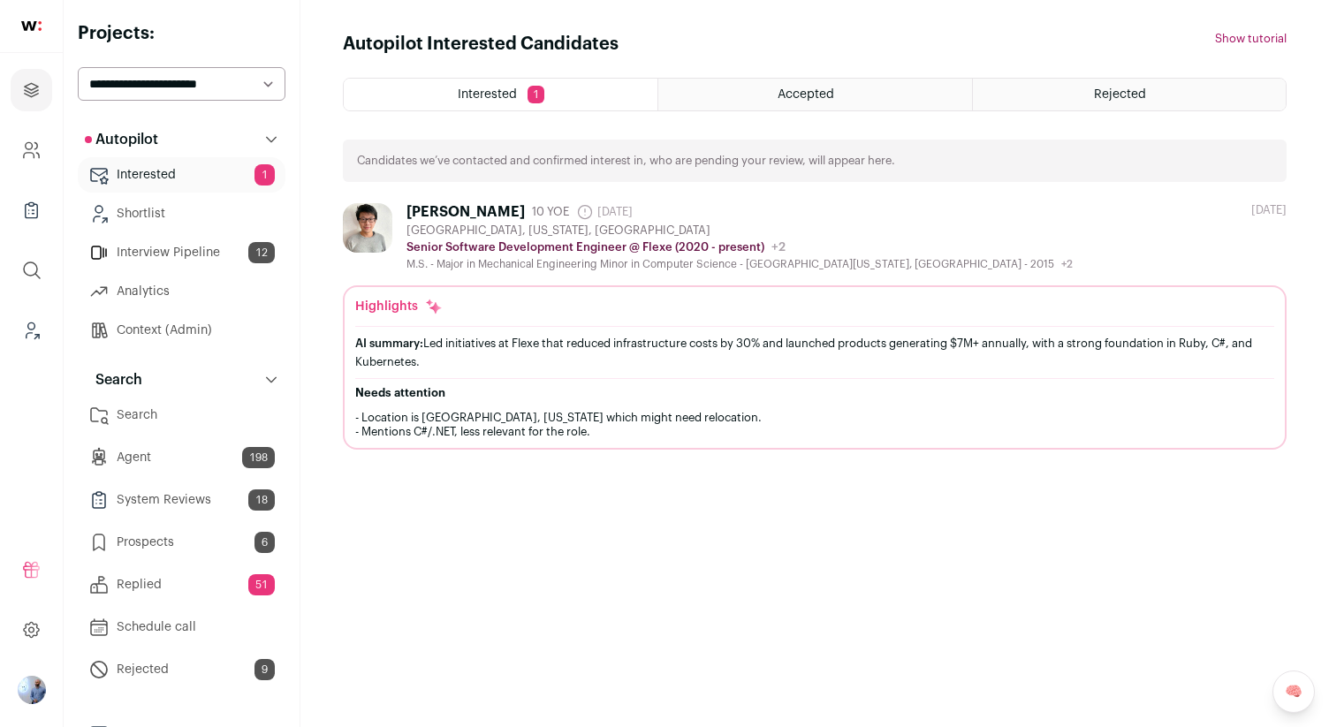
click at [1134, 70] on div "Autopilot Interested Candidates Hide tutorial Show tutorial Interested 1 Accept…" at bounding box center [815, 364] width 944 height 664
click at [1122, 100] on span "Rejected" at bounding box center [1120, 94] width 52 height 12
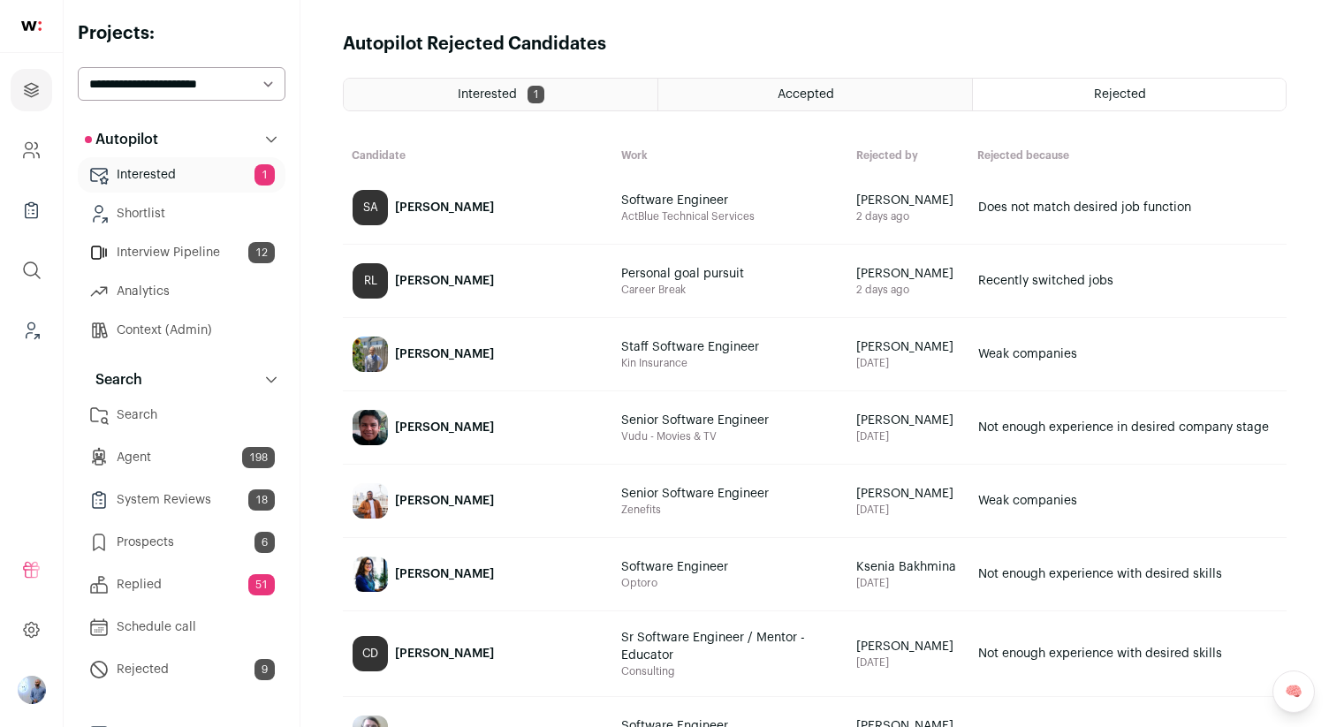
click at [704, 197] on span "Software Engineer" at bounding box center [727, 201] width 212 height 18
click at [423, 216] on div "[PERSON_NAME]" at bounding box center [444, 208] width 99 height 18
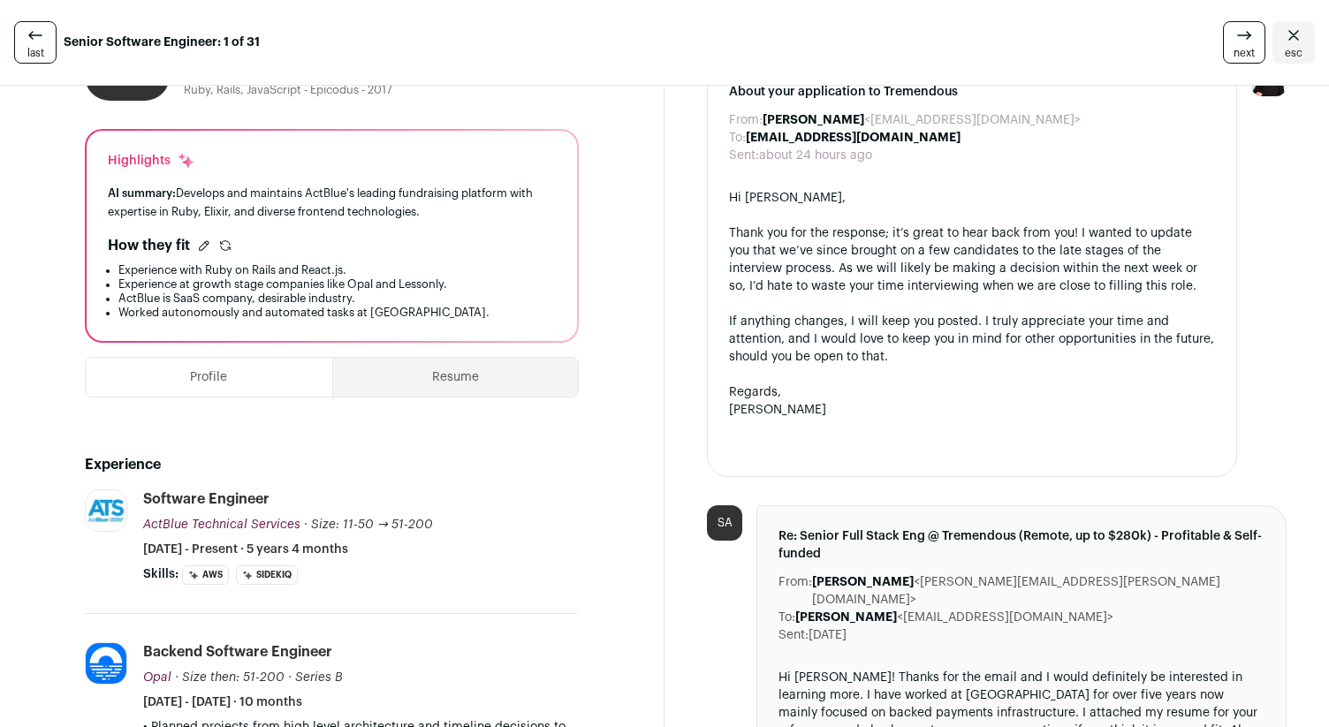
scroll to position [114, 0]
